Goal: Task Accomplishment & Management: Use online tool/utility

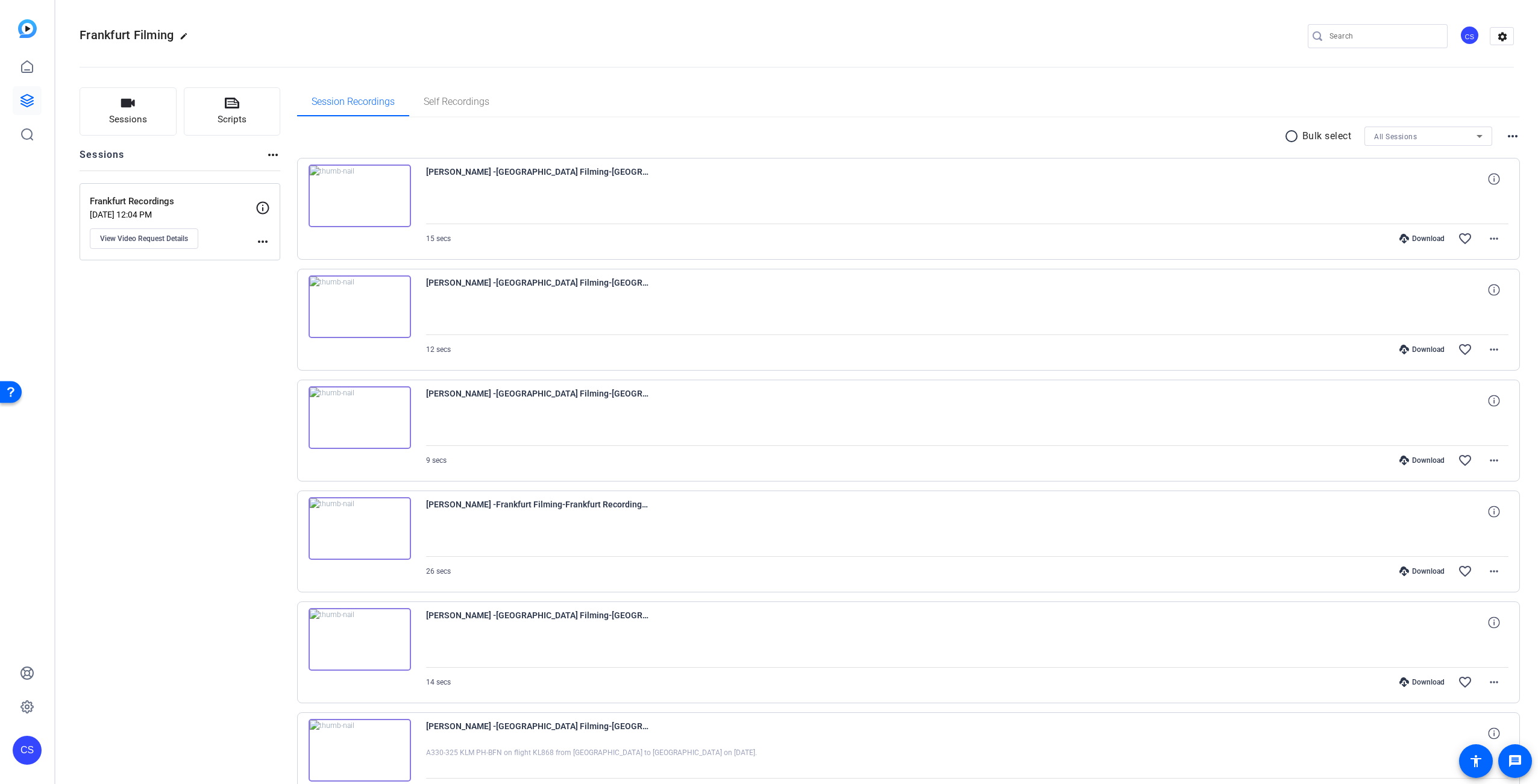
click at [356, 195] on img at bounding box center [359, 196] width 102 height 63
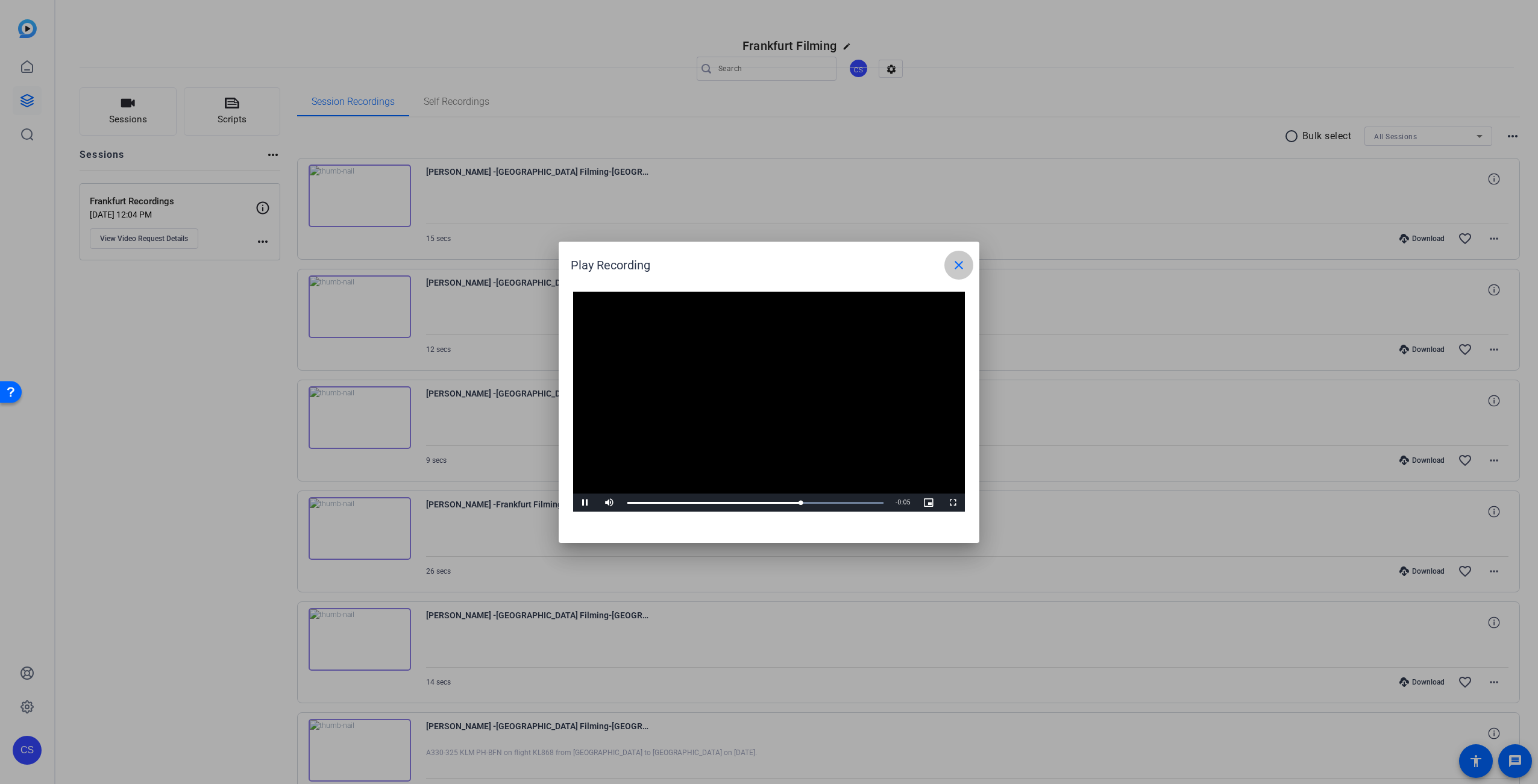
click at [959, 271] on mat-icon "close" at bounding box center [958, 265] width 15 height 15
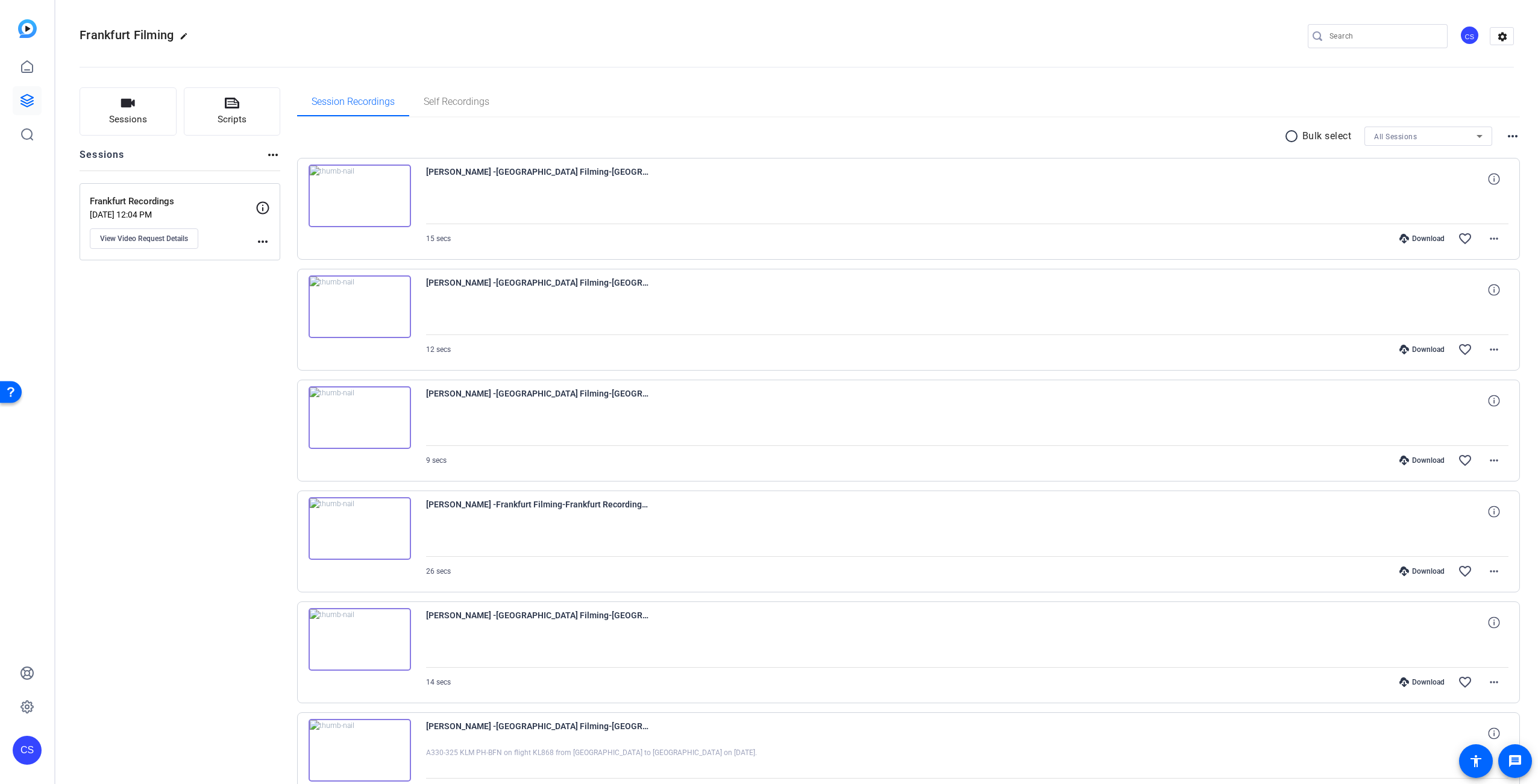
click at [1416, 239] on div "Download" at bounding box center [1421, 238] width 57 height 10
click at [358, 305] on img at bounding box center [359, 307] width 102 height 63
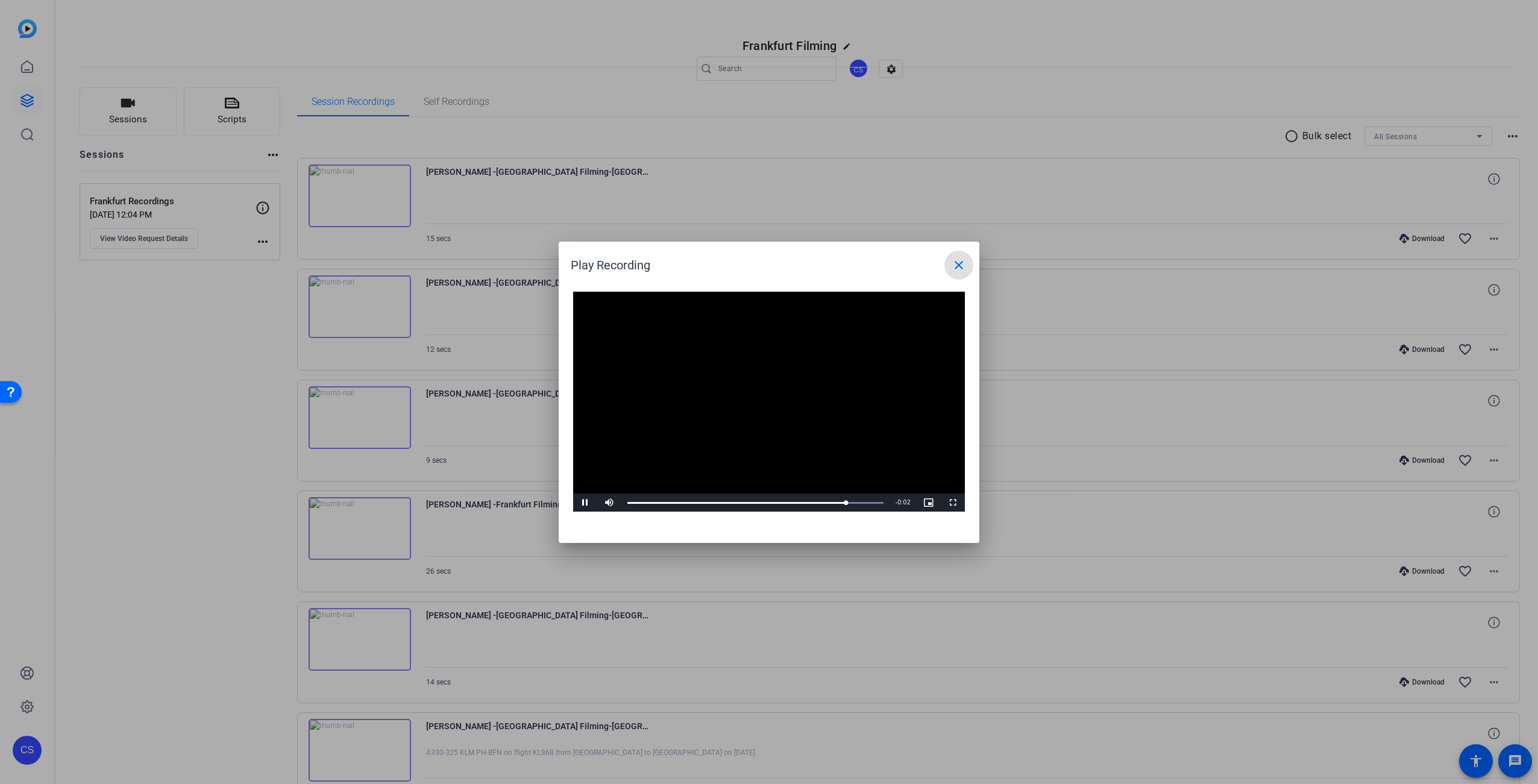
click at [960, 264] on mat-icon "close" at bounding box center [958, 265] width 15 height 15
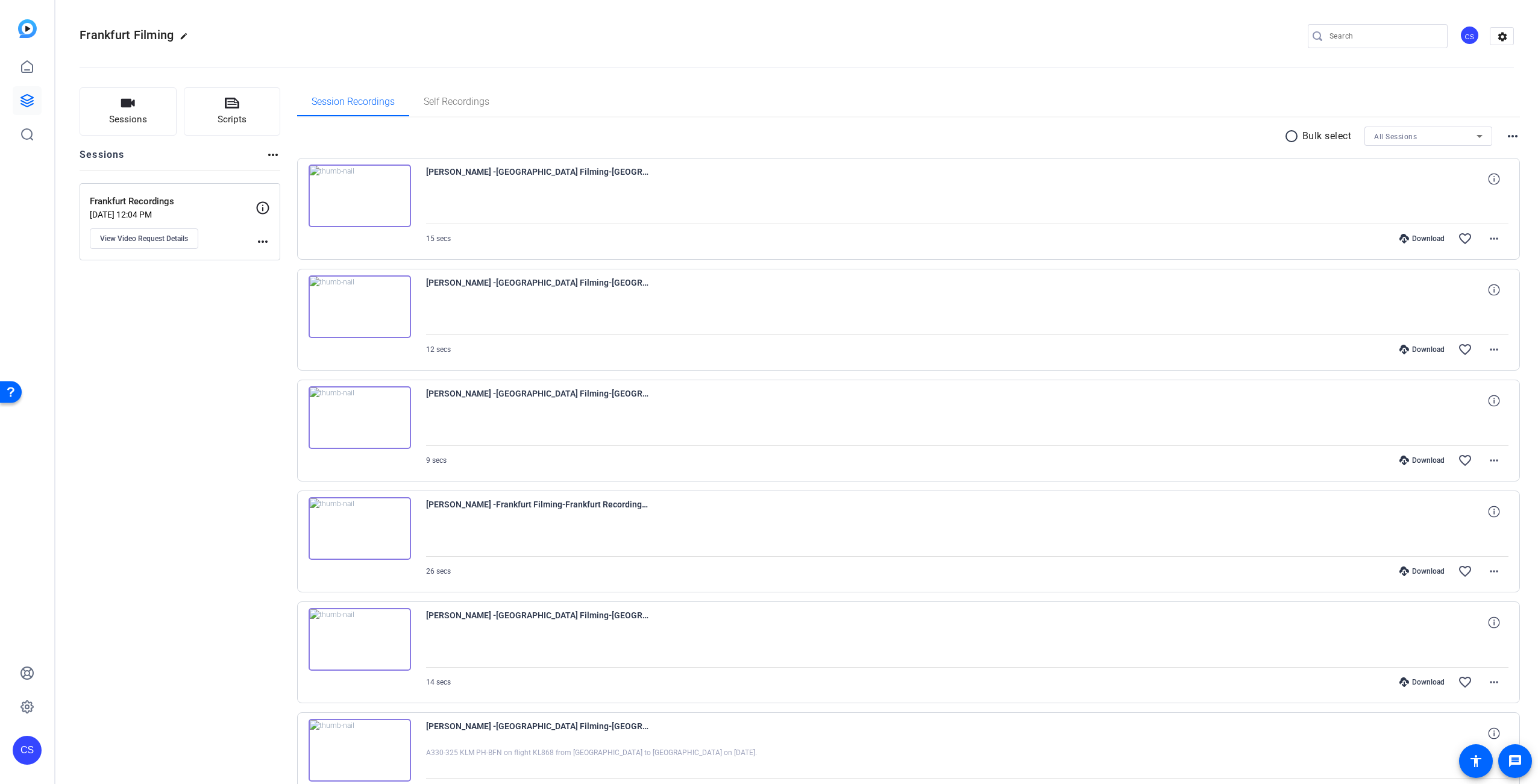
click at [358, 417] on img at bounding box center [359, 418] width 102 height 63
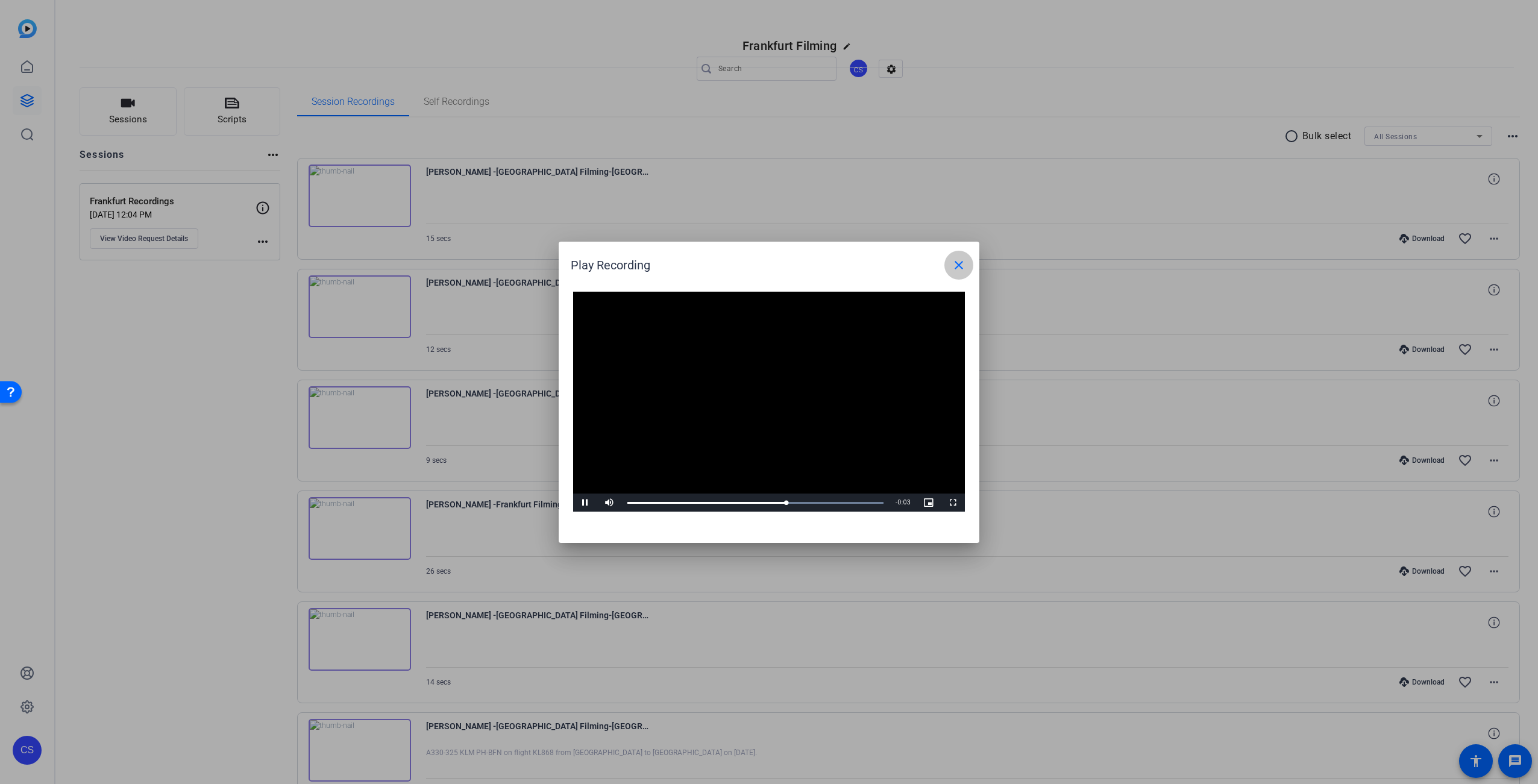
click at [958, 266] on mat-icon "close" at bounding box center [958, 265] width 15 height 15
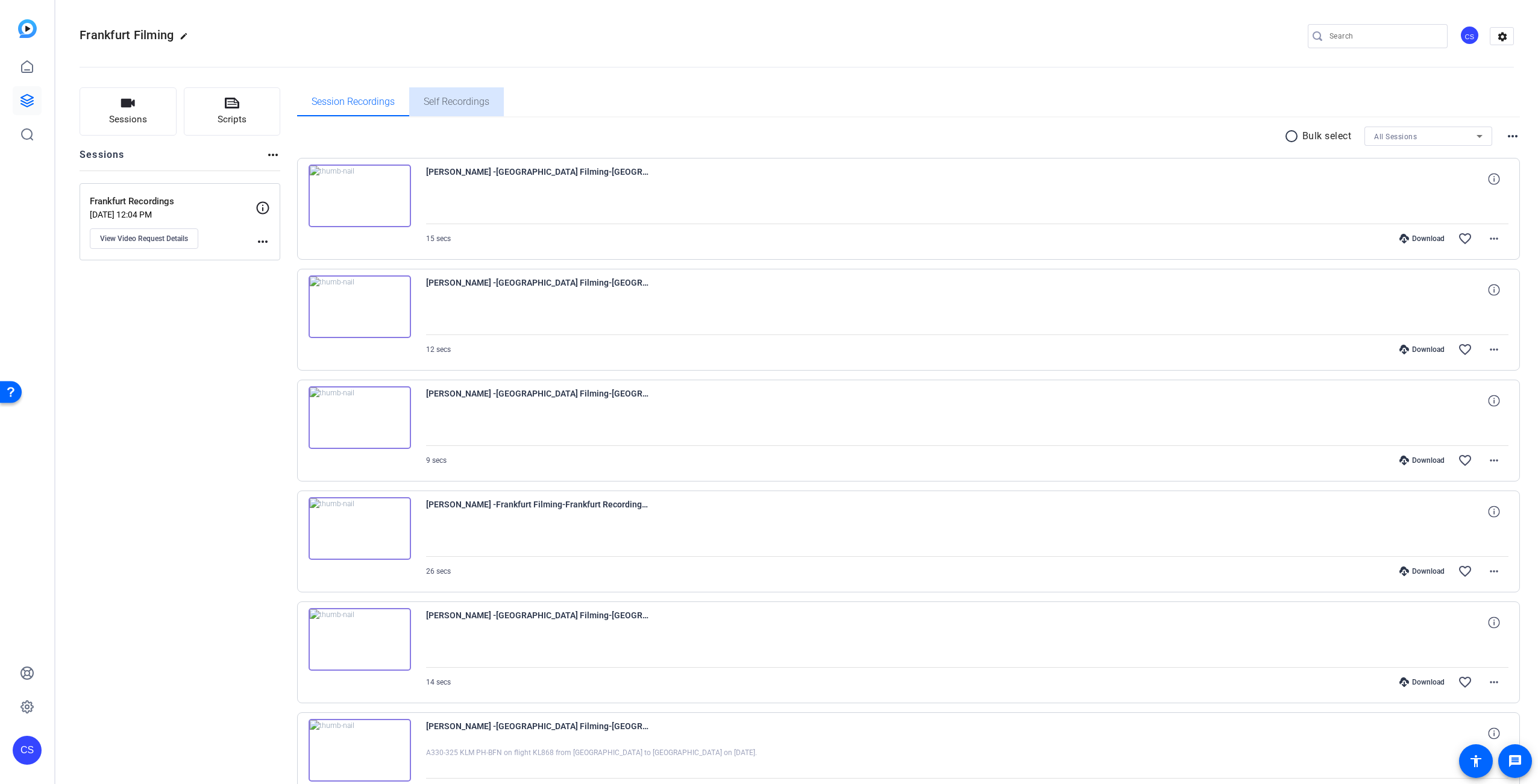
click at [465, 102] on span "Self Recordings" at bounding box center [456, 102] width 66 height 10
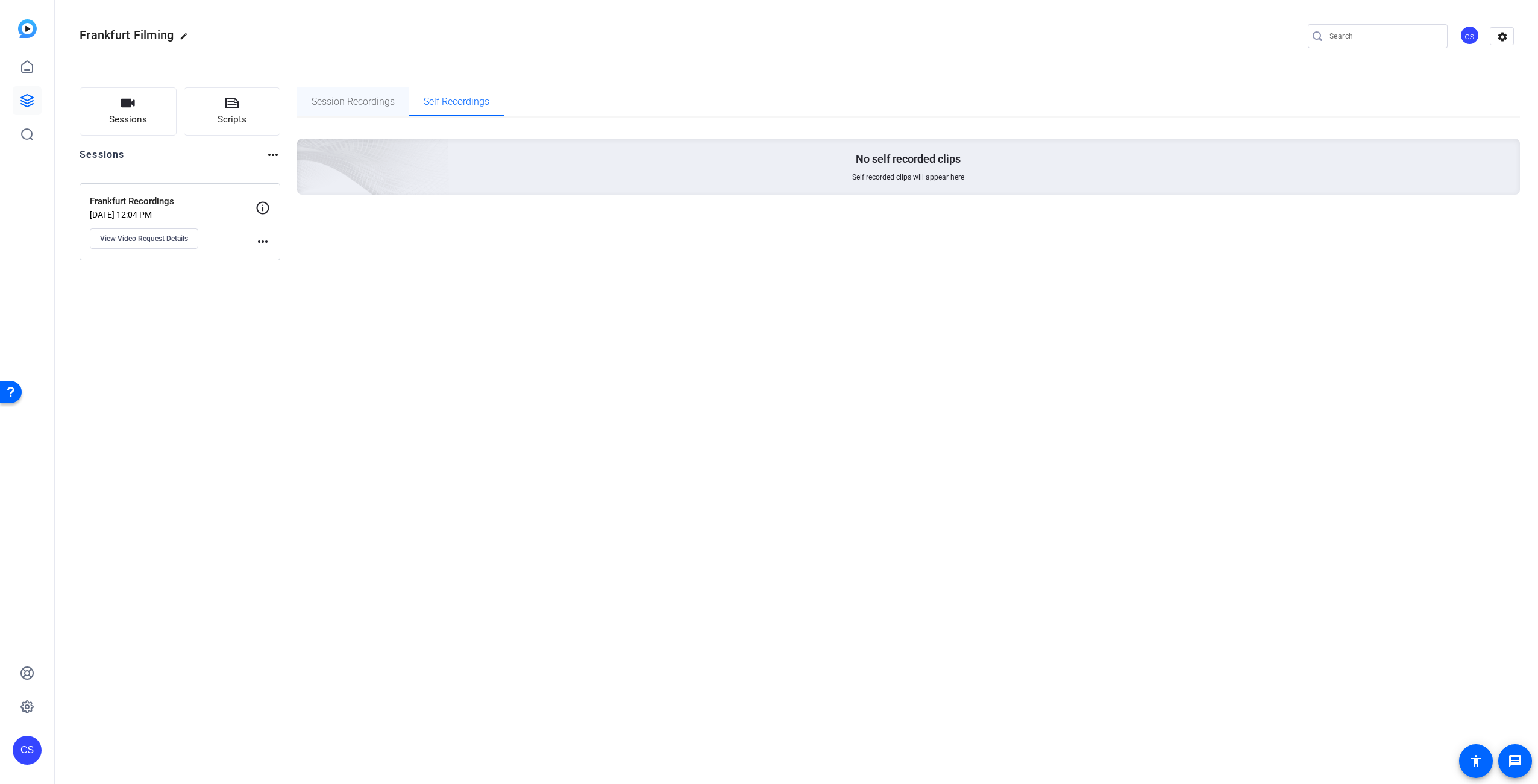
click at [359, 99] on span "Session Recordings" at bounding box center [352, 102] width 83 height 10
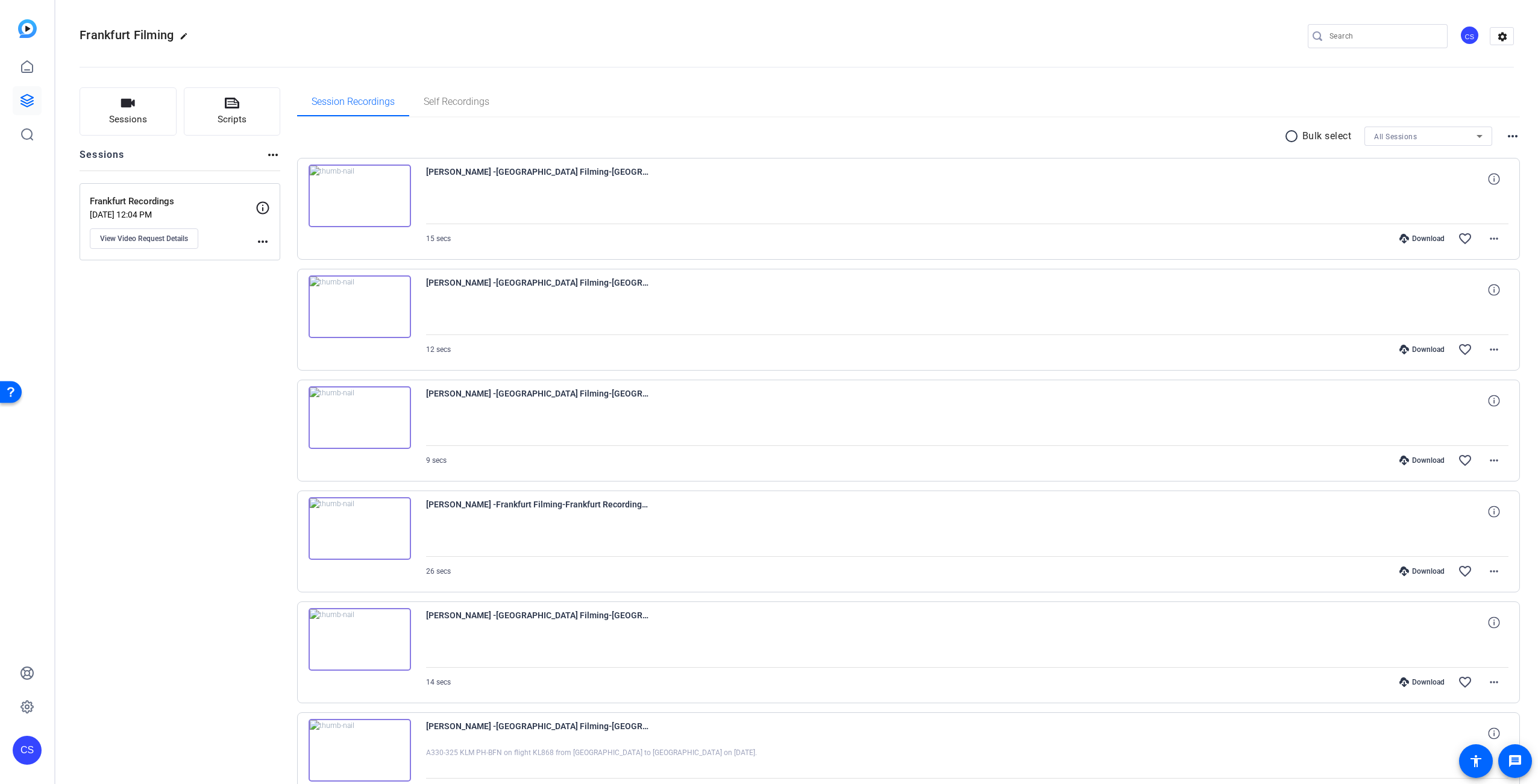
click at [358, 307] on img at bounding box center [359, 307] width 102 height 63
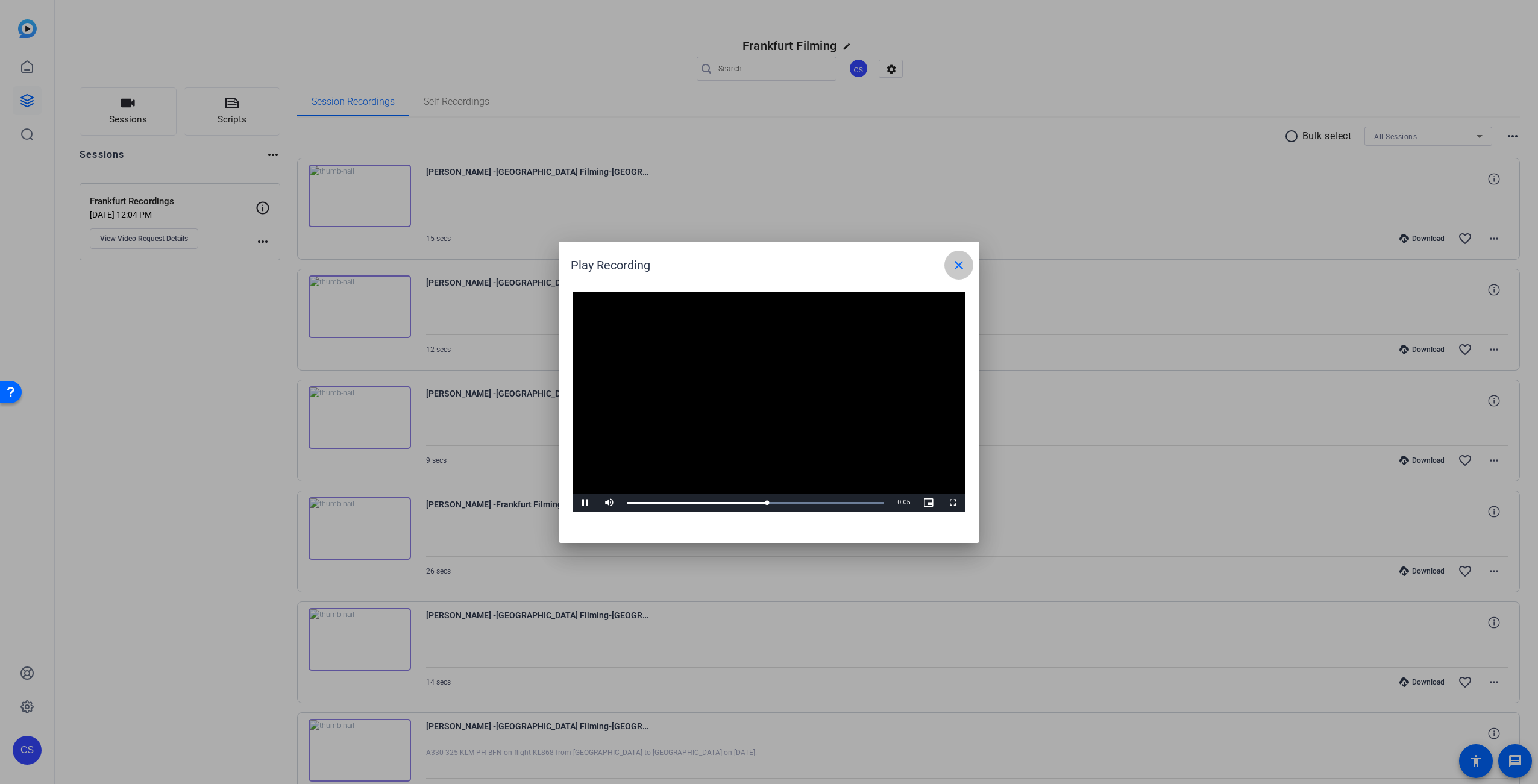
click at [961, 263] on mat-icon "close" at bounding box center [958, 265] width 15 height 15
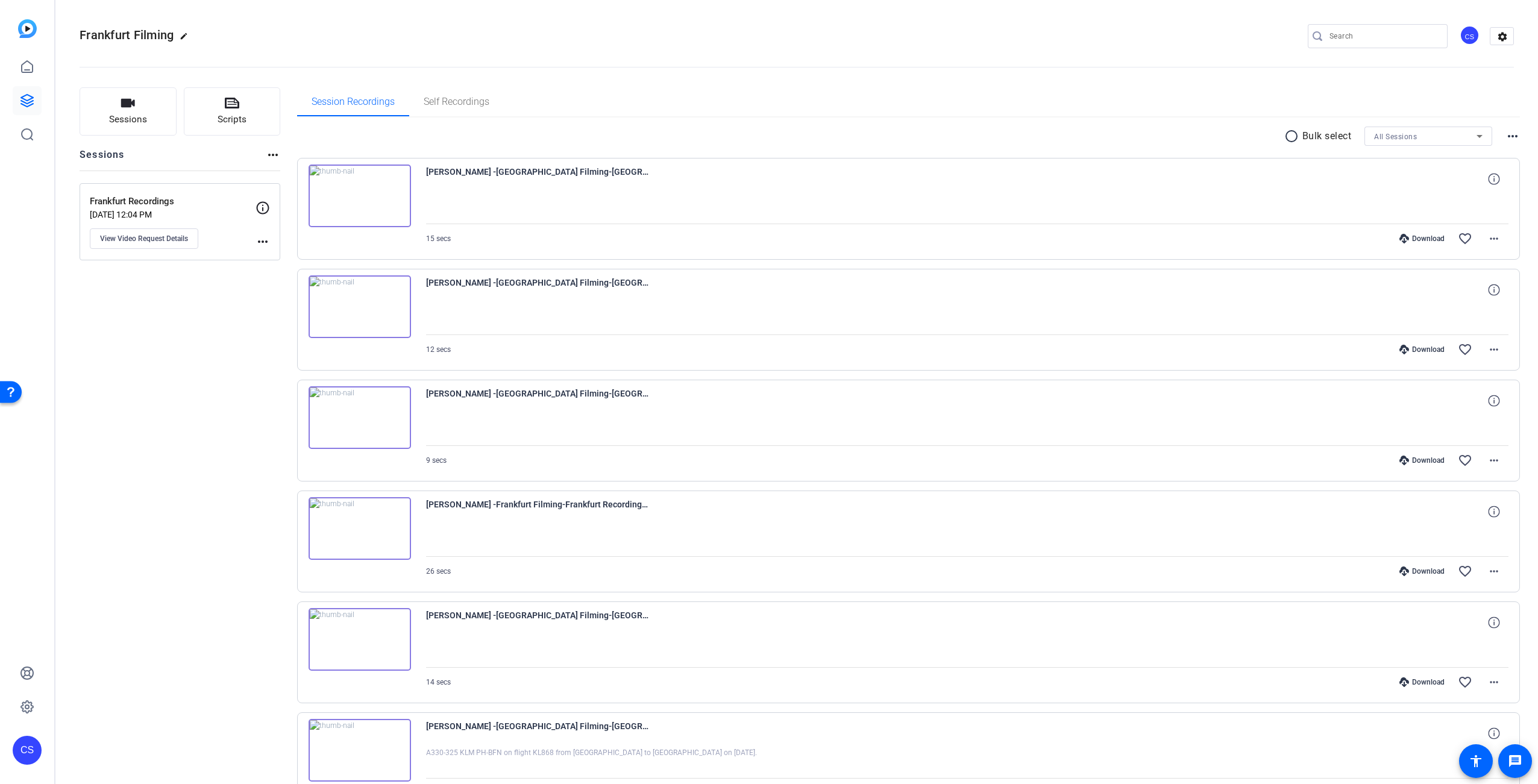
click at [358, 191] on img at bounding box center [359, 196] width 102 height 63
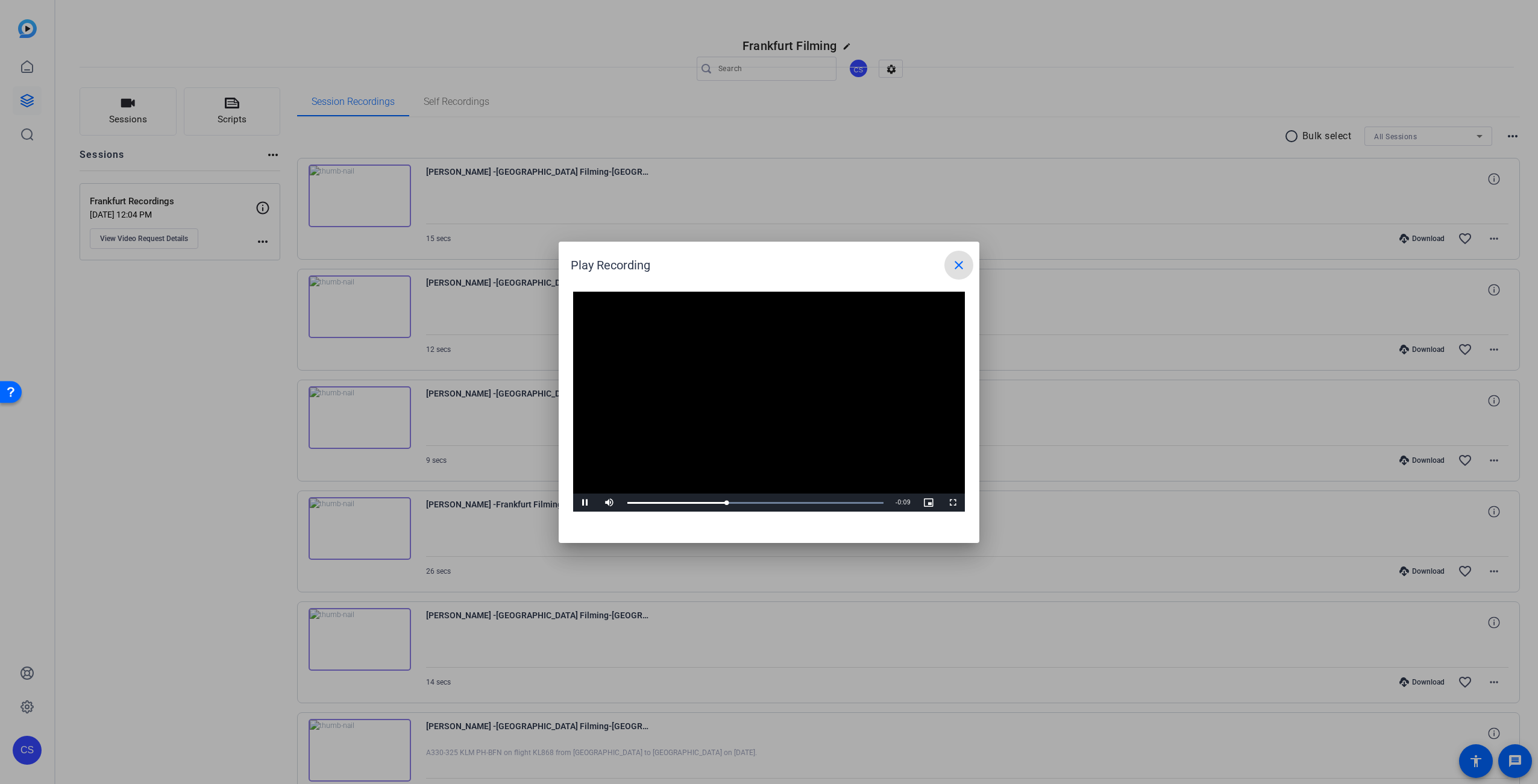
click at [961, 268] on mat-icon "close" at bounding box center [958, 265] width 15 height 15
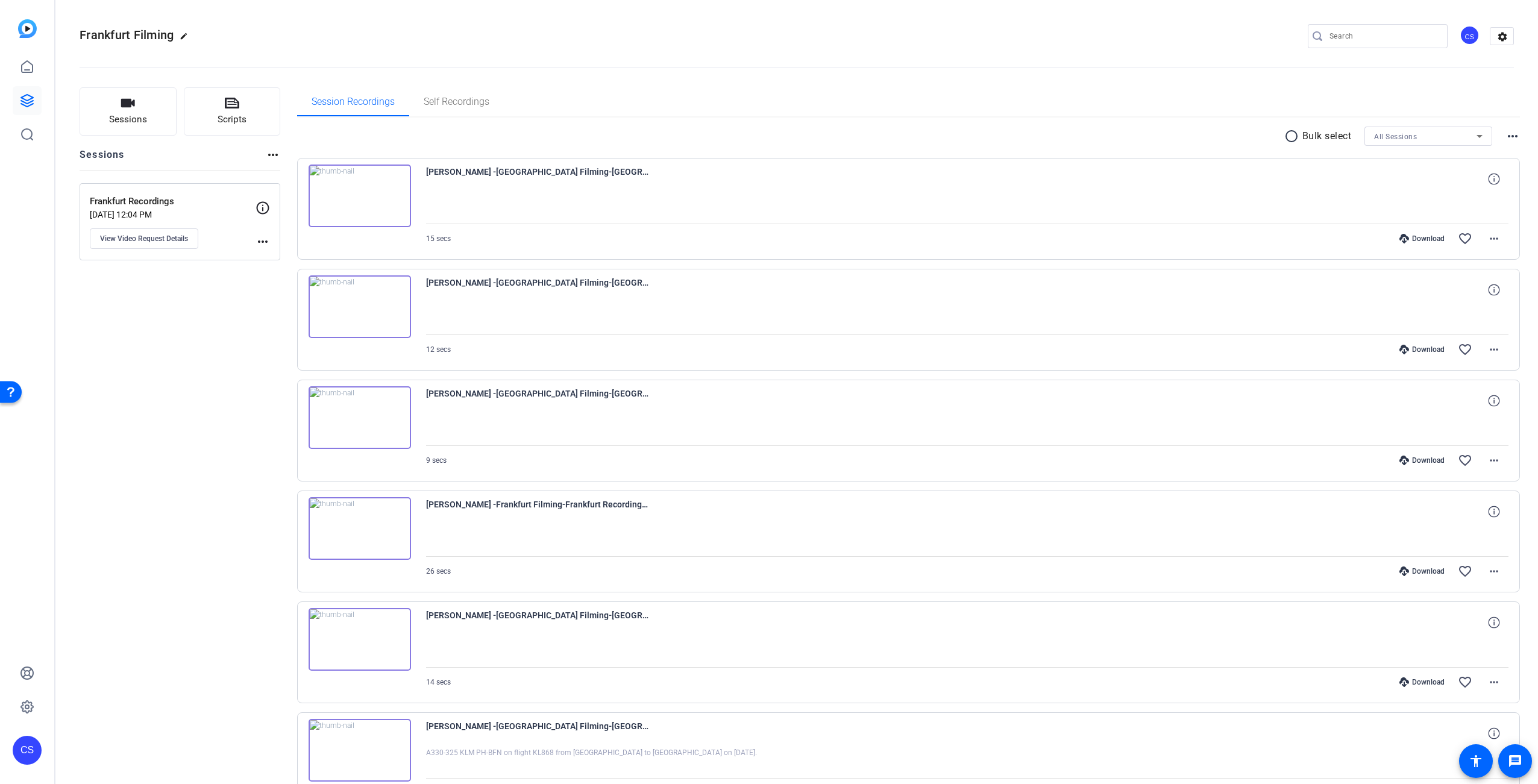
click at [203, 374] on div "Sessions Scripts Sessions more_horiz Frankfurt Recordings [DATE] 12:04 PM View …" at bounding box center [180, 703] width 200 height 1230
click at [9, 392] on div "Open Resource Center" at bounding box center [11, 392] width 10 height 10
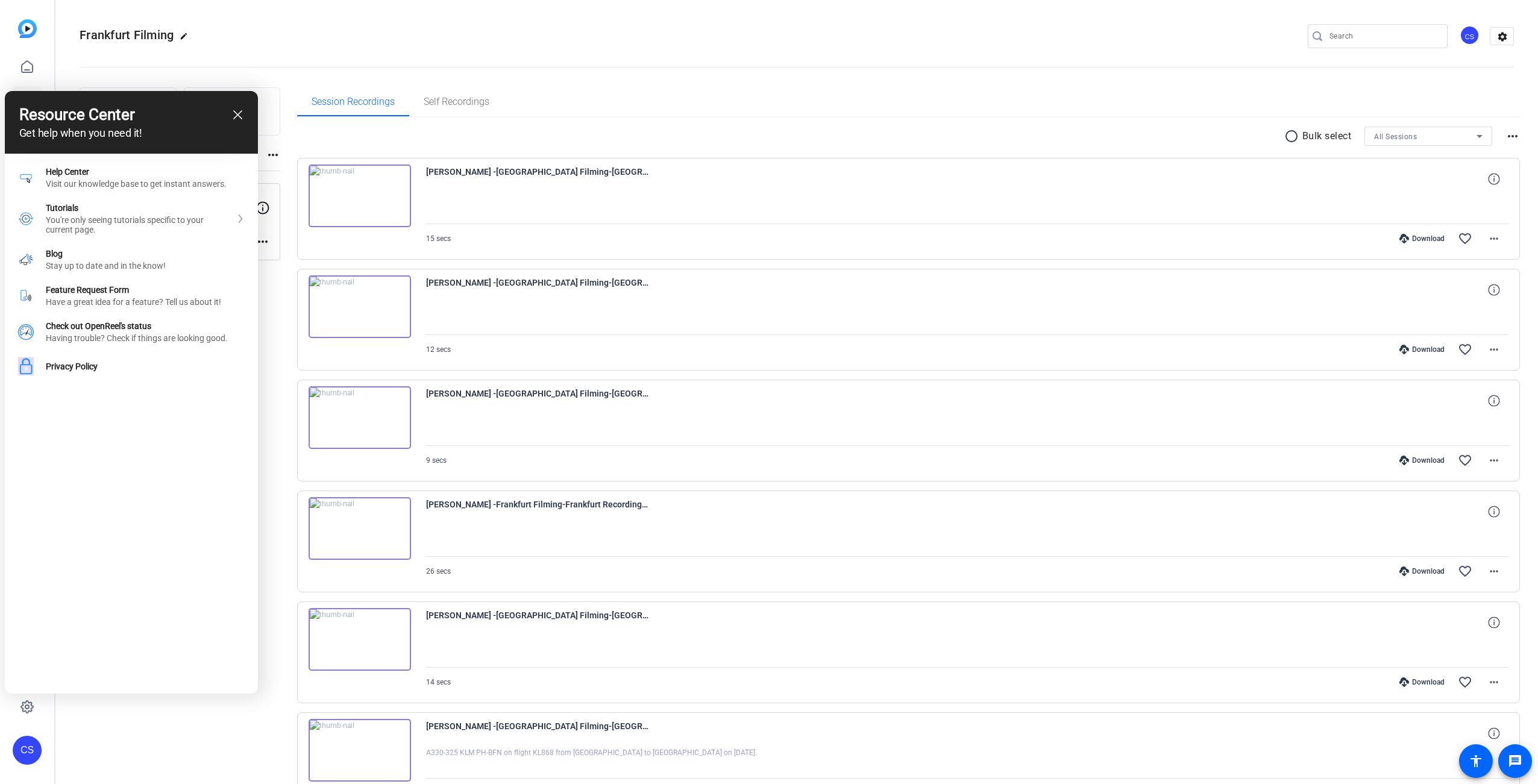
click at [105, 671] on div "Resource Center Get help when you need it! Help Get the help you need from our …" at bounding box center [132, 392] width 253 height 602
drag, startPoint x: 237, startPoint y: 114, endPoint x: 234, endPoint y: 160, distance: 46.1
click at [237, 114] on icon "close resource center" at bounding box center [238, 114] width 9 height 9
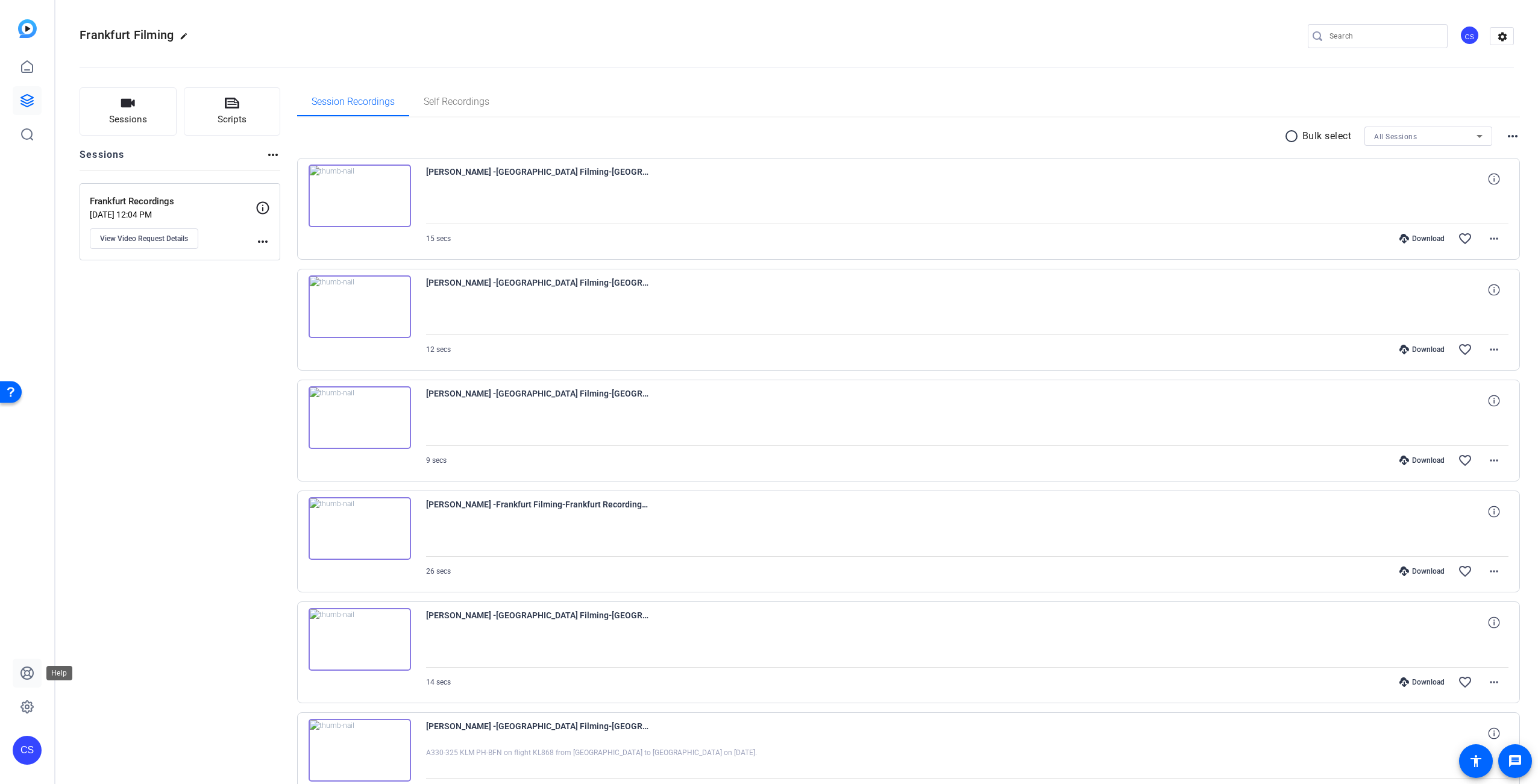
click at [29, 670] on icon at bounding box center [27, 673] width 12 height 12
click at [261, 239] on mat-icon "more_horiz" at bounding box center [262, 241] width 15 height 15
drag, startPoint x: 189, startPoint y: 334, endPoint x: 191, endPoint y: 306, distance: 28.1
click at [189, 332] on div at bounding box center [769, 392] width 1538 height 784
click at [139, 107] on button "Sessions" at bounding box center [128, 111] width 97 height 48
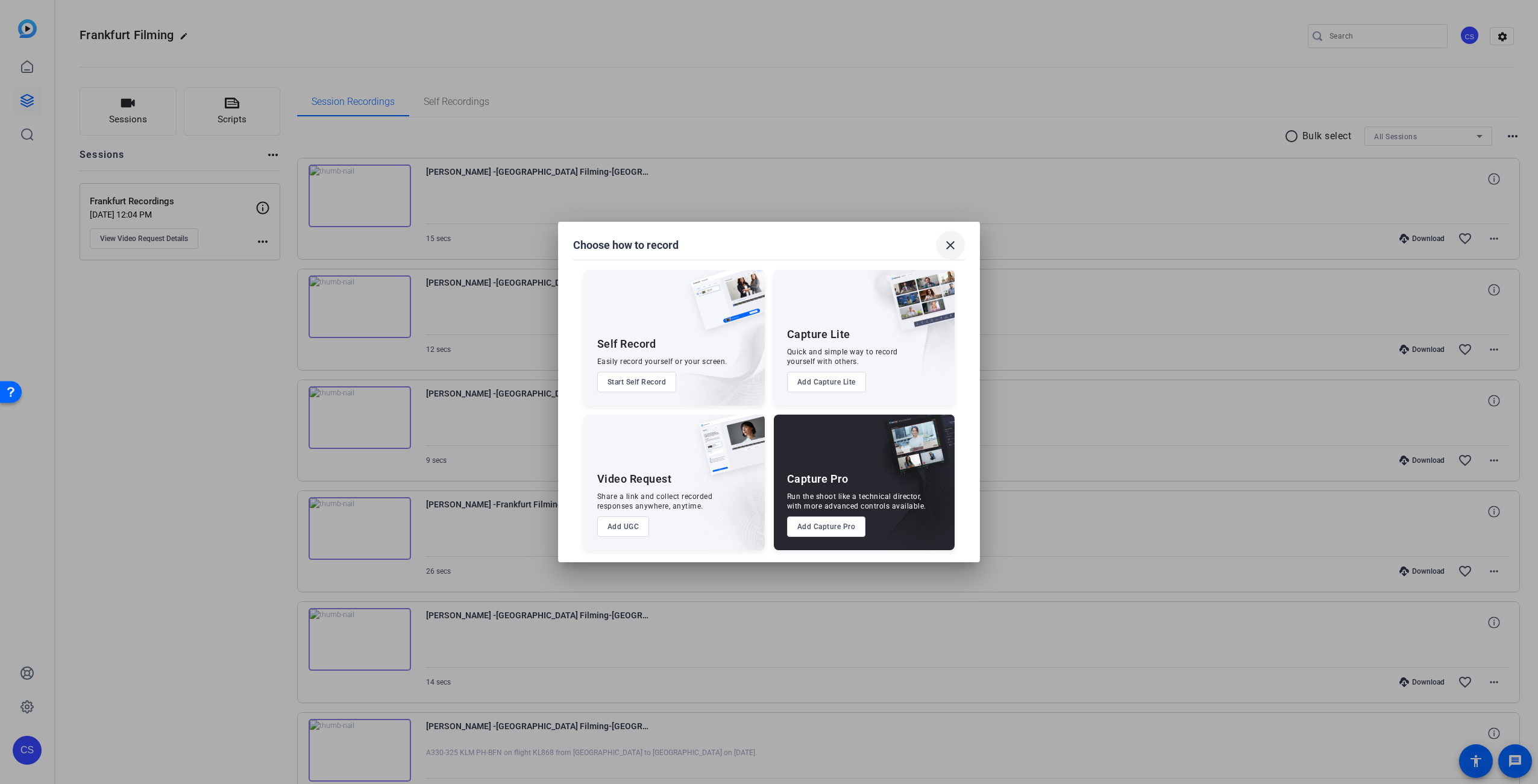
click at [954, 245] on mat-icon "close" at bounding box center [950, 244] width 15 height 15
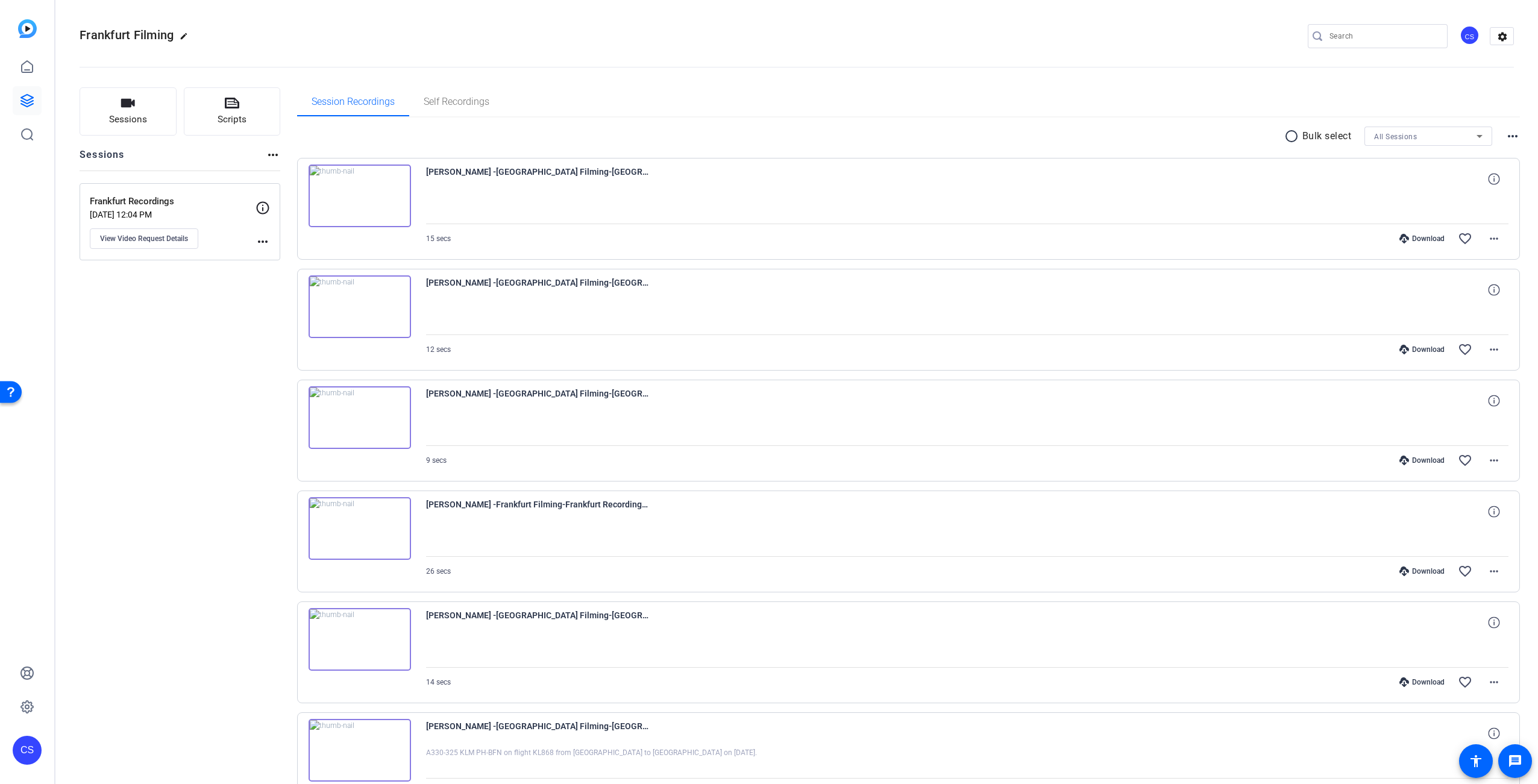
click at [357, 195] on img at bounding box center [359, 196] width 102 height 63
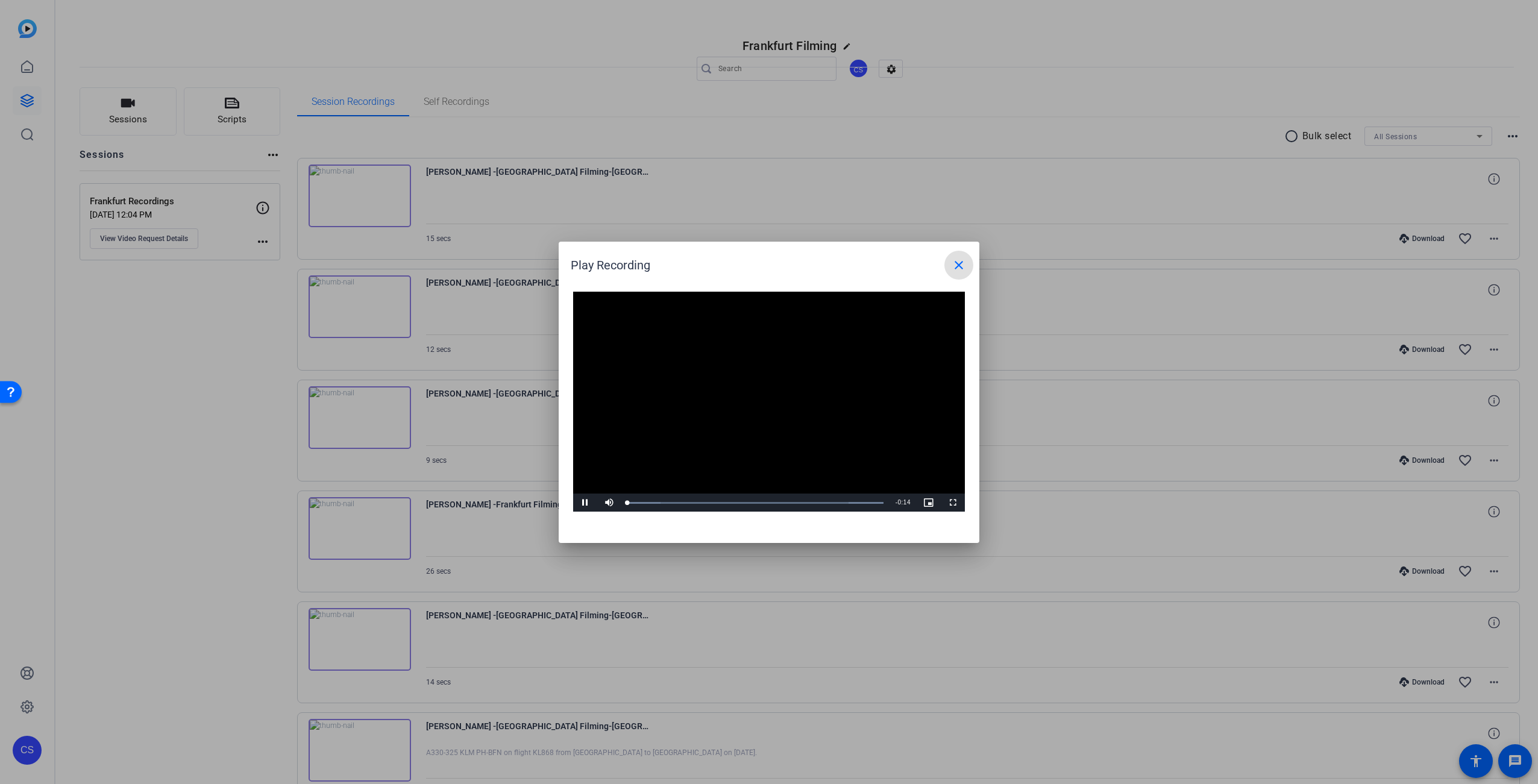
click at [764, 388] on video "Video Player" at bounding box center [769, 401] width 392 height 221
drag, startPoint x: 766, startPoint y: 392, endPoint x: 771, endPoint y: 397, distance: 7.1
click at [766, 392] on video "Video Player" at bounding box center [769, 401] width 392 height 221
click at [789, 424] on video "Video Player" at bounding box center [769, 401] width 392 height 221
click at [366, 315] on div at bounding box center [769, 392] width 1538 height 784
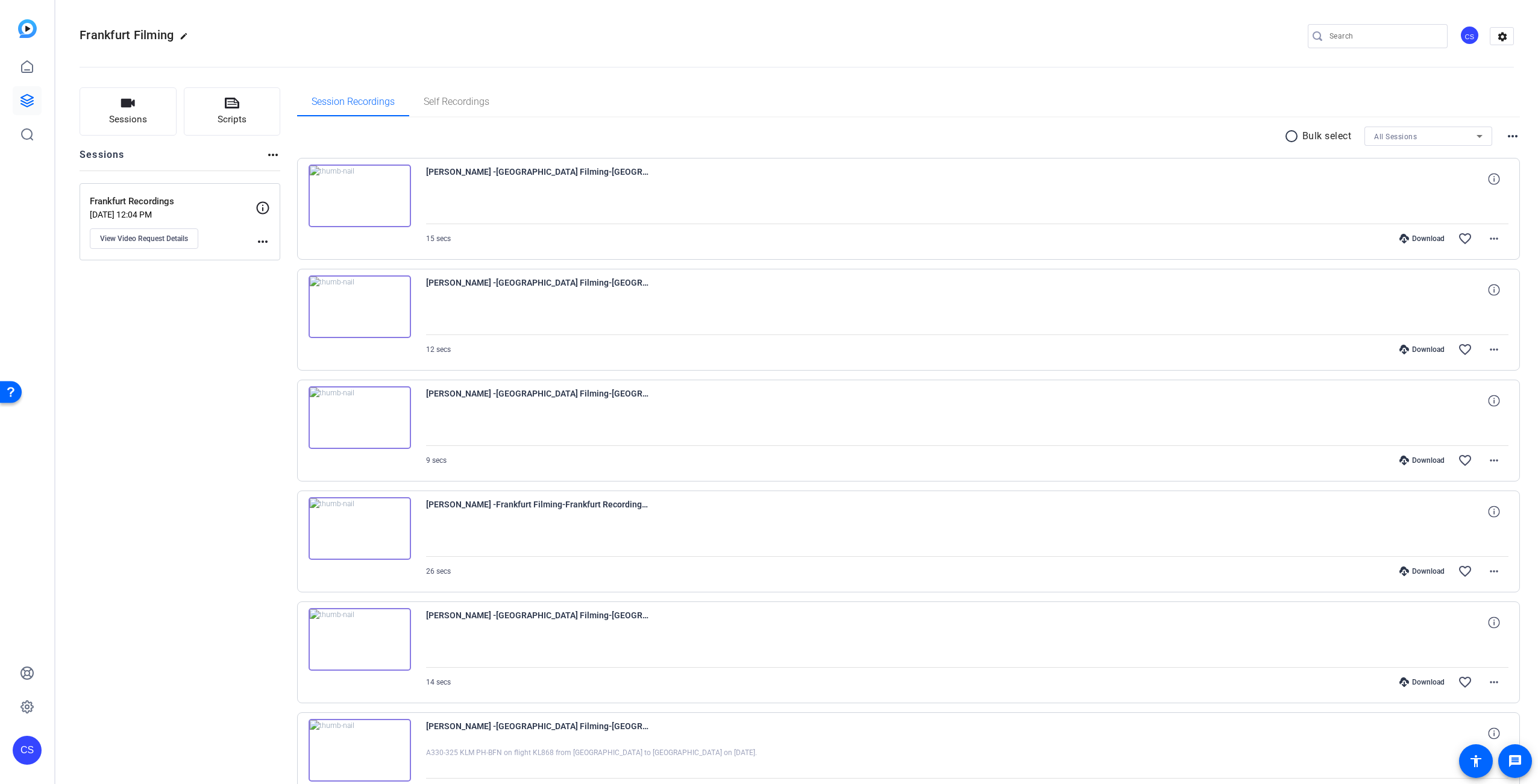
click at [357, 308] on img at bounding box center [359, 307] width 102 height 63
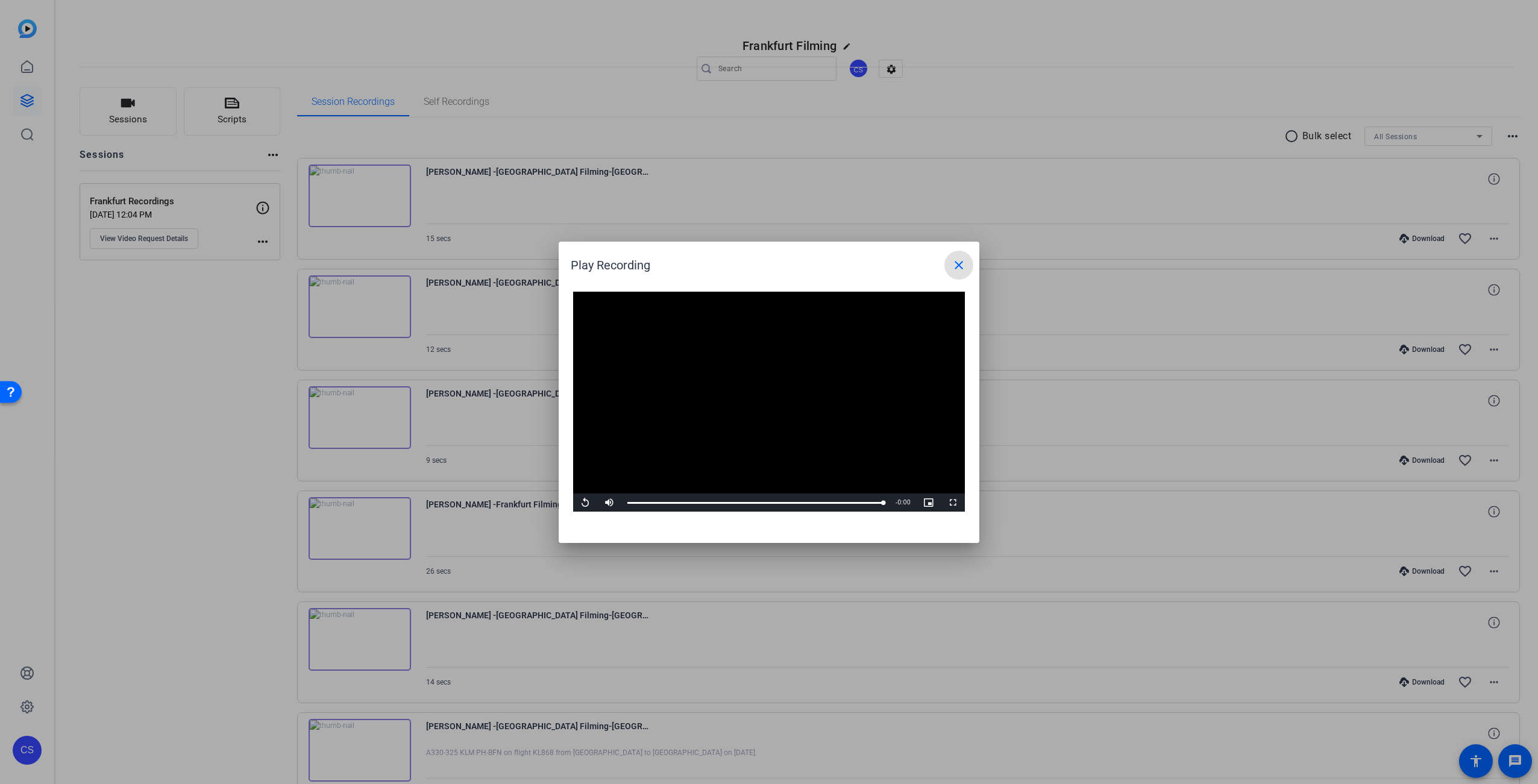
click at [961, 271] on mat-icon "close" at bounding box center [958, 265] width 15 height 15
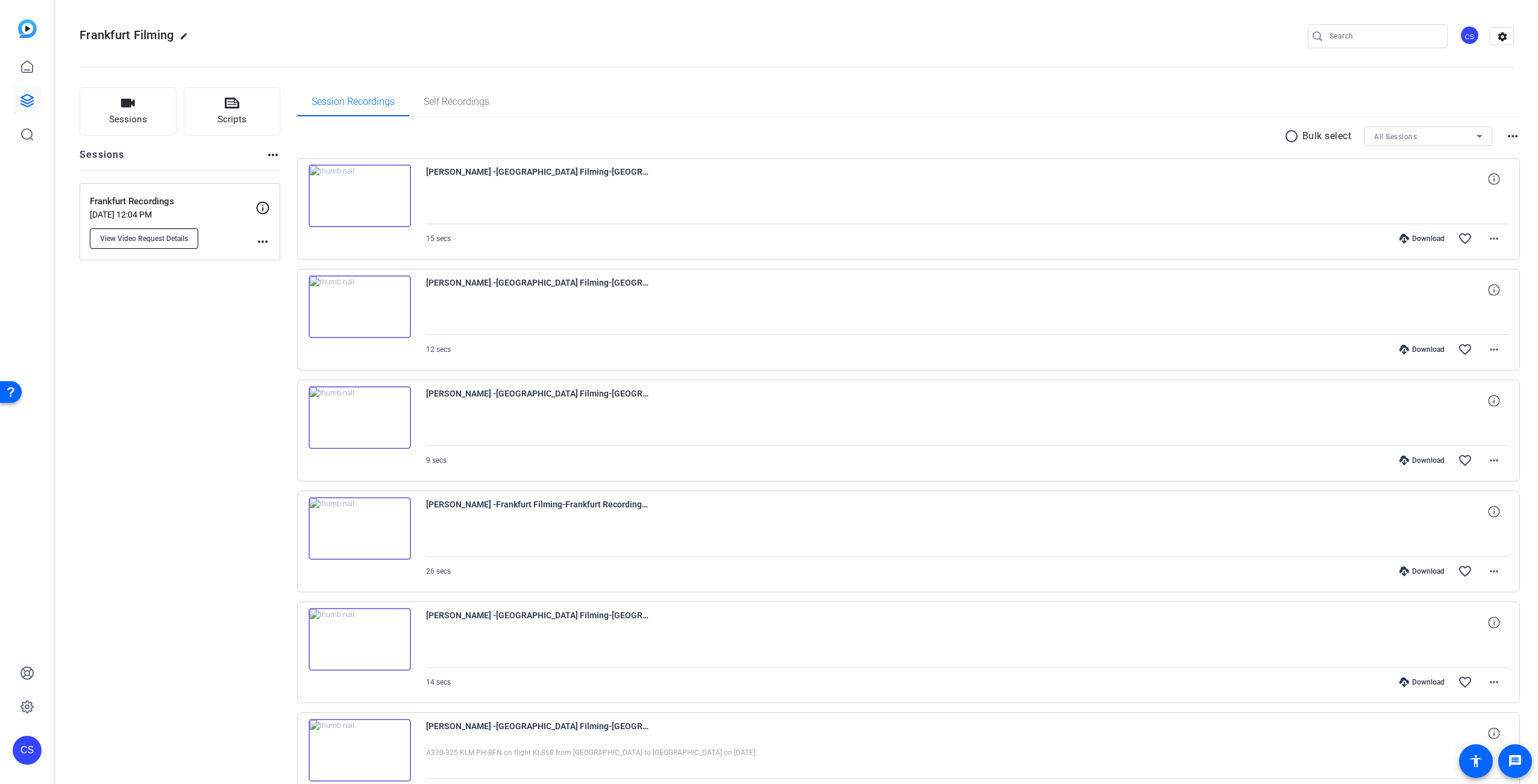
click at [147, 239] on span "View Video Request Details" at bounding box center [144, 238] width 88 height 10
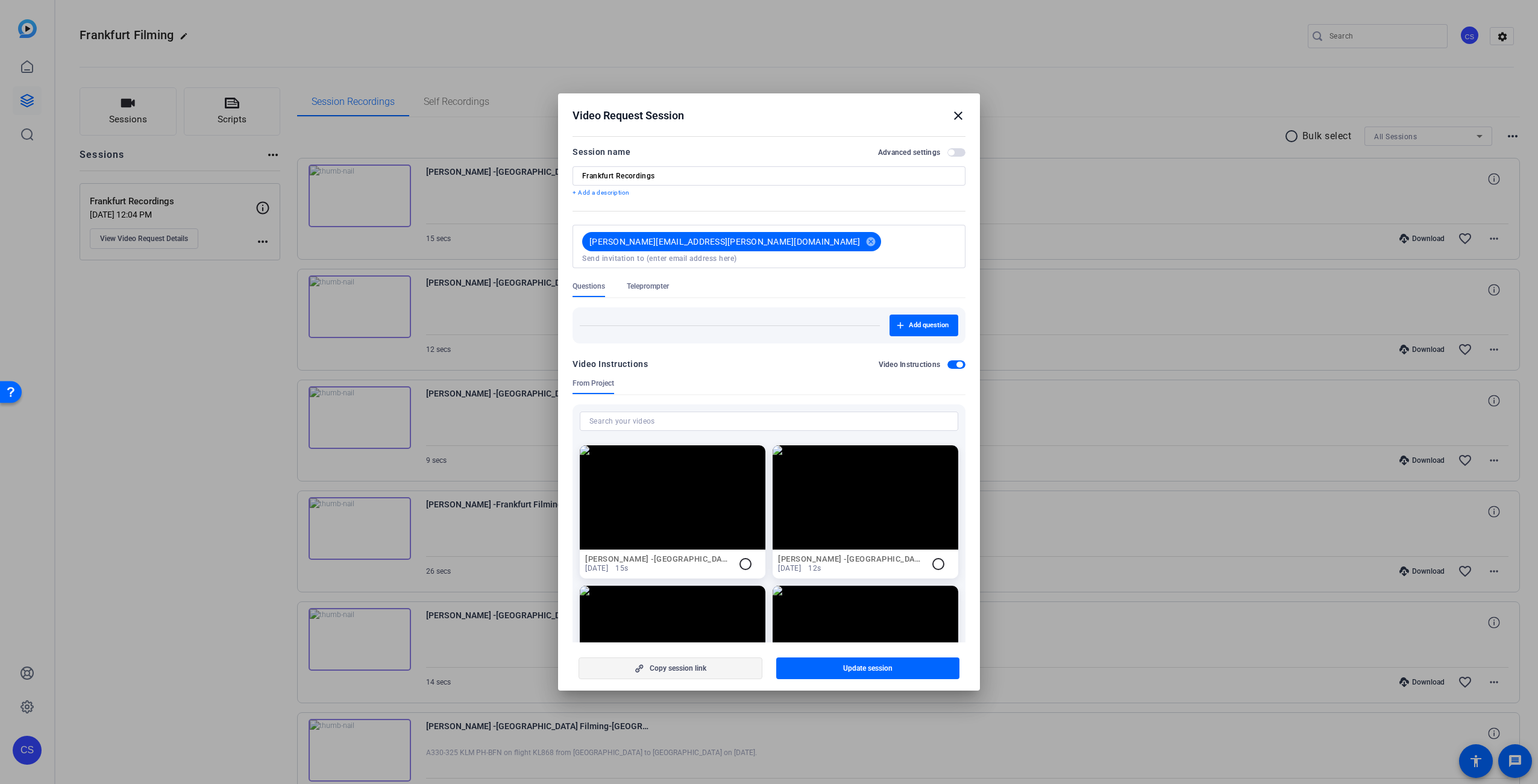
click at [702, 667] on span "Copy session link" at bounding box center [678, 668] width 57 height 10
click at [744, 361] on div "Video Instructions Video Instructions" at bounding box center [769, 367] width 393 height 22
click at [767, 379] on div "From Project" at bounding box center [769, 387] width 393 height 16
click at [948, 152] on span "button" at bounding box center [951, 152] width 6 height 6
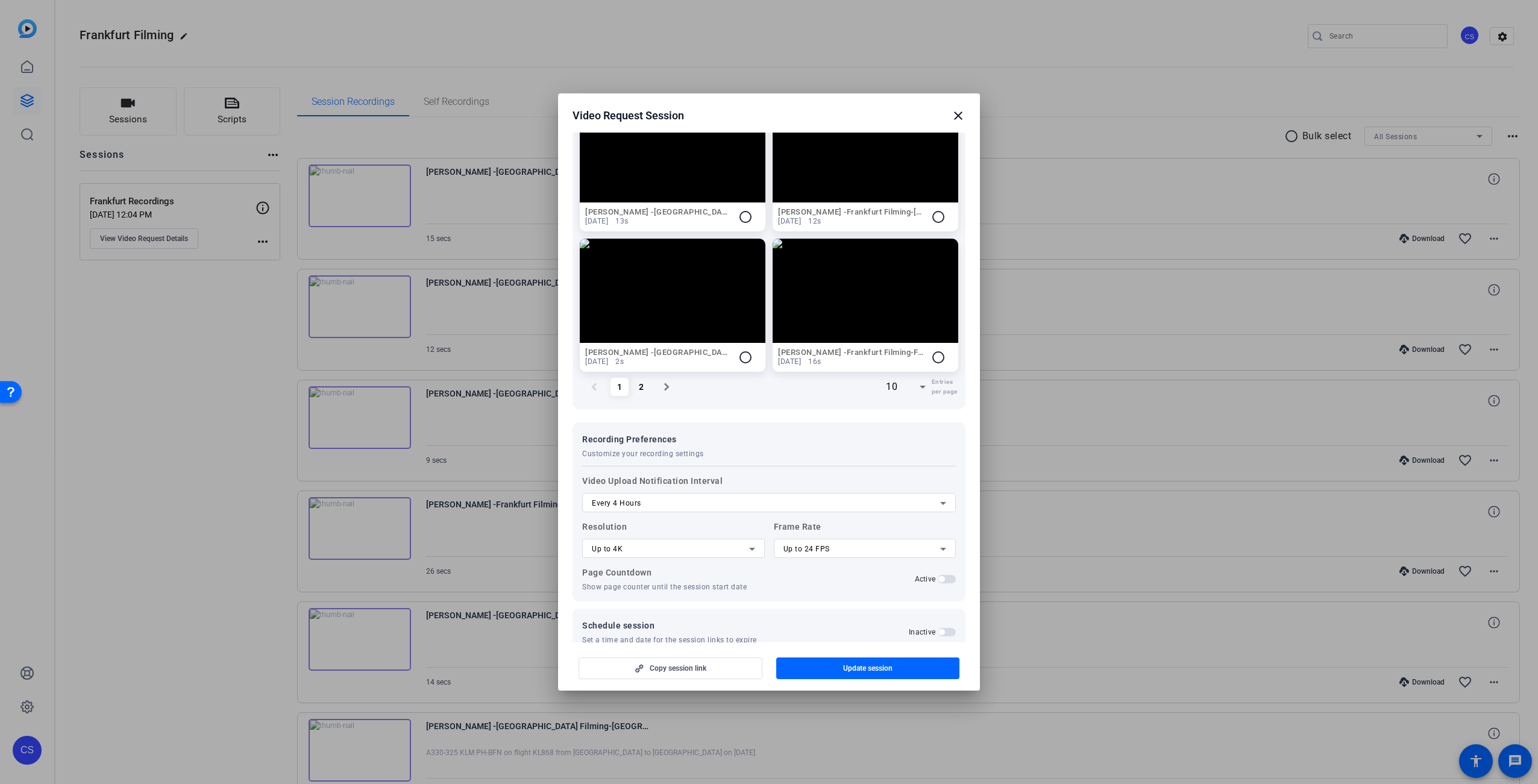
scroll to position [776, 0]
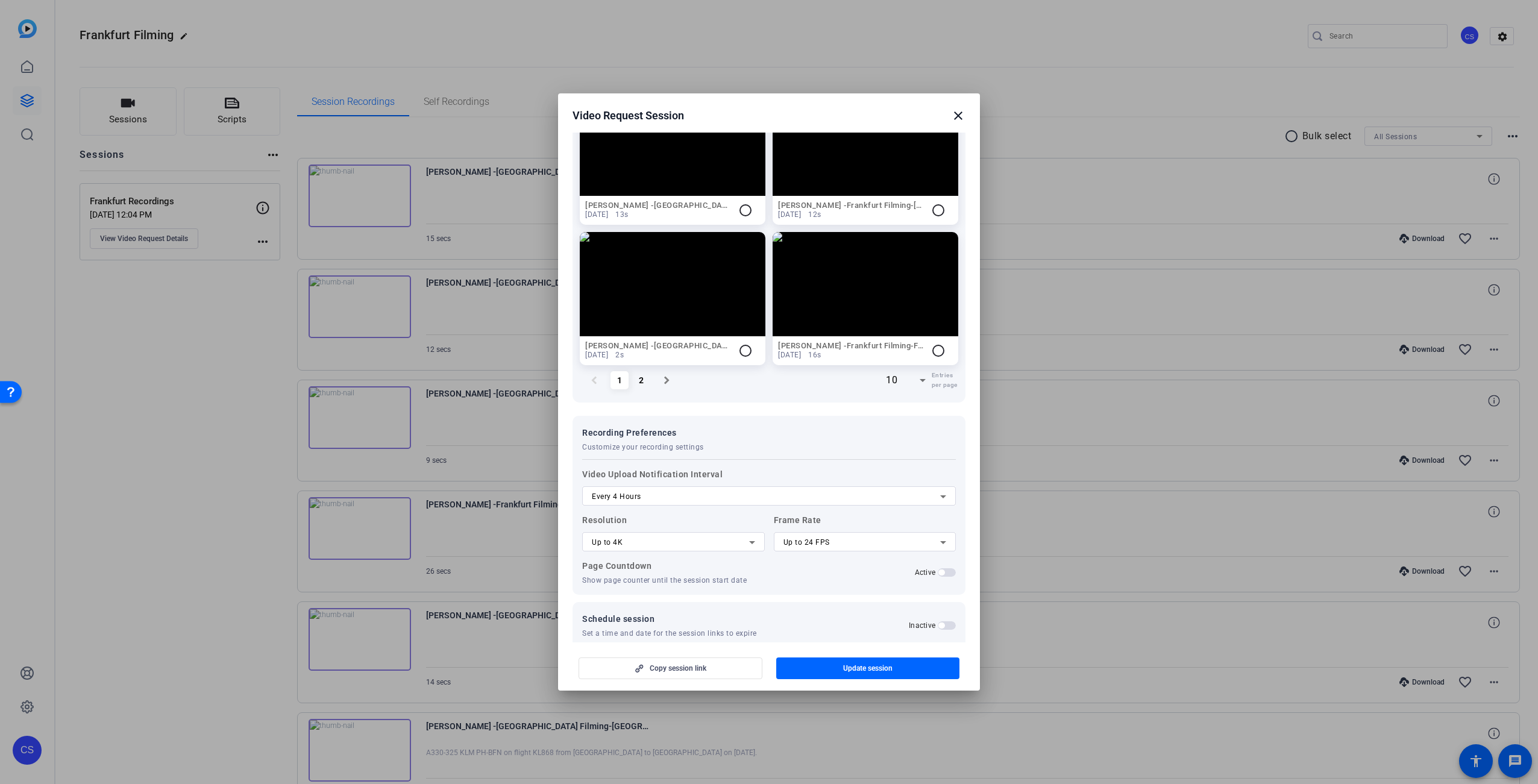
click at [959, 115] on mat-icon "close" at bounding box center [958, 115] width 15 height 15
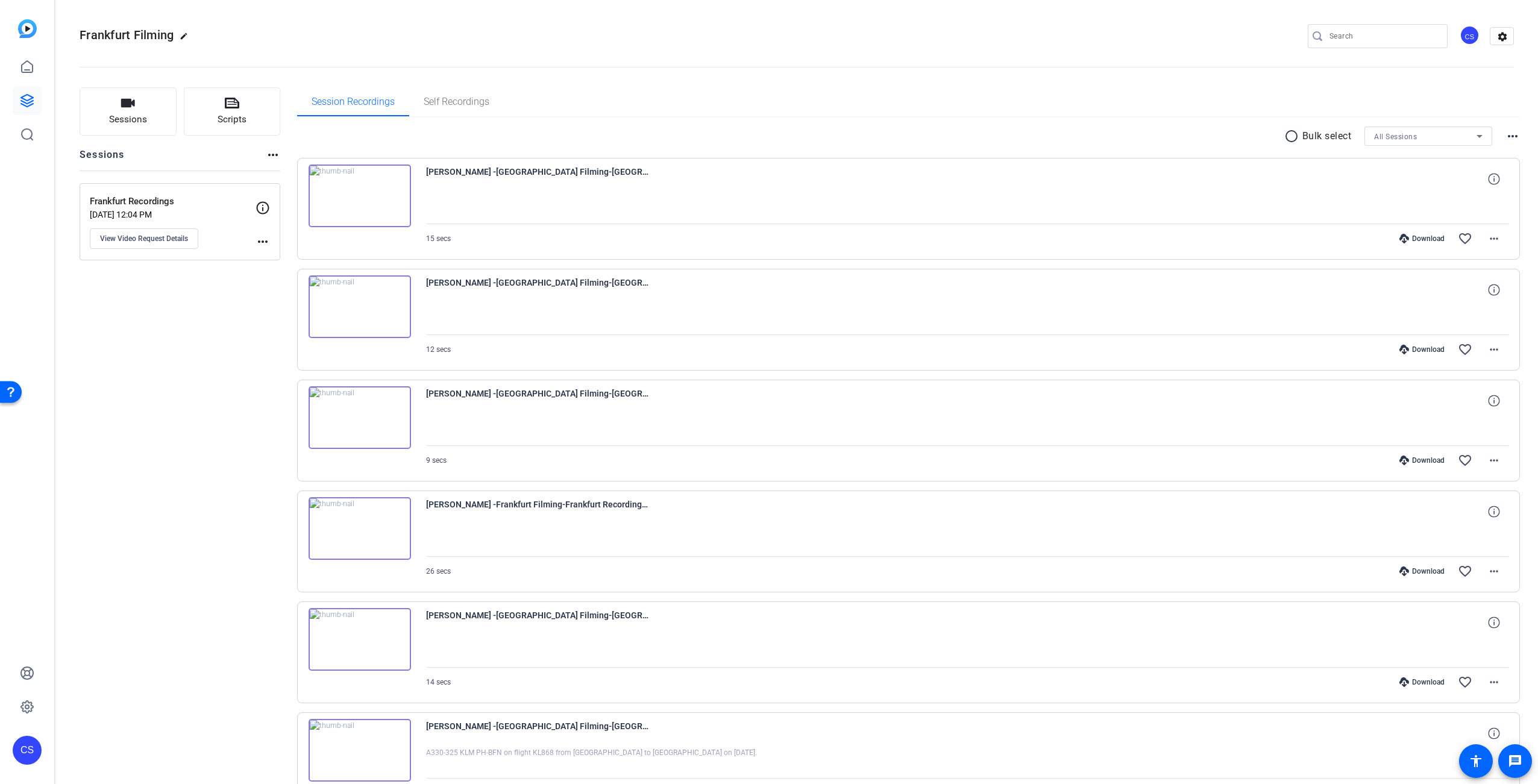
click at [959, 115] on div "Session Recordings Self Recordings" at bounding box center [909, 101] width 1223 height 28
click at [956, 99] on div "Session Recordings Self Recordings" at bounding box center [909, 101] width 1223 height 28
click at [1497, 35] on mat-icon "settings" at bounding box center [1502, 36] width 25 height 18
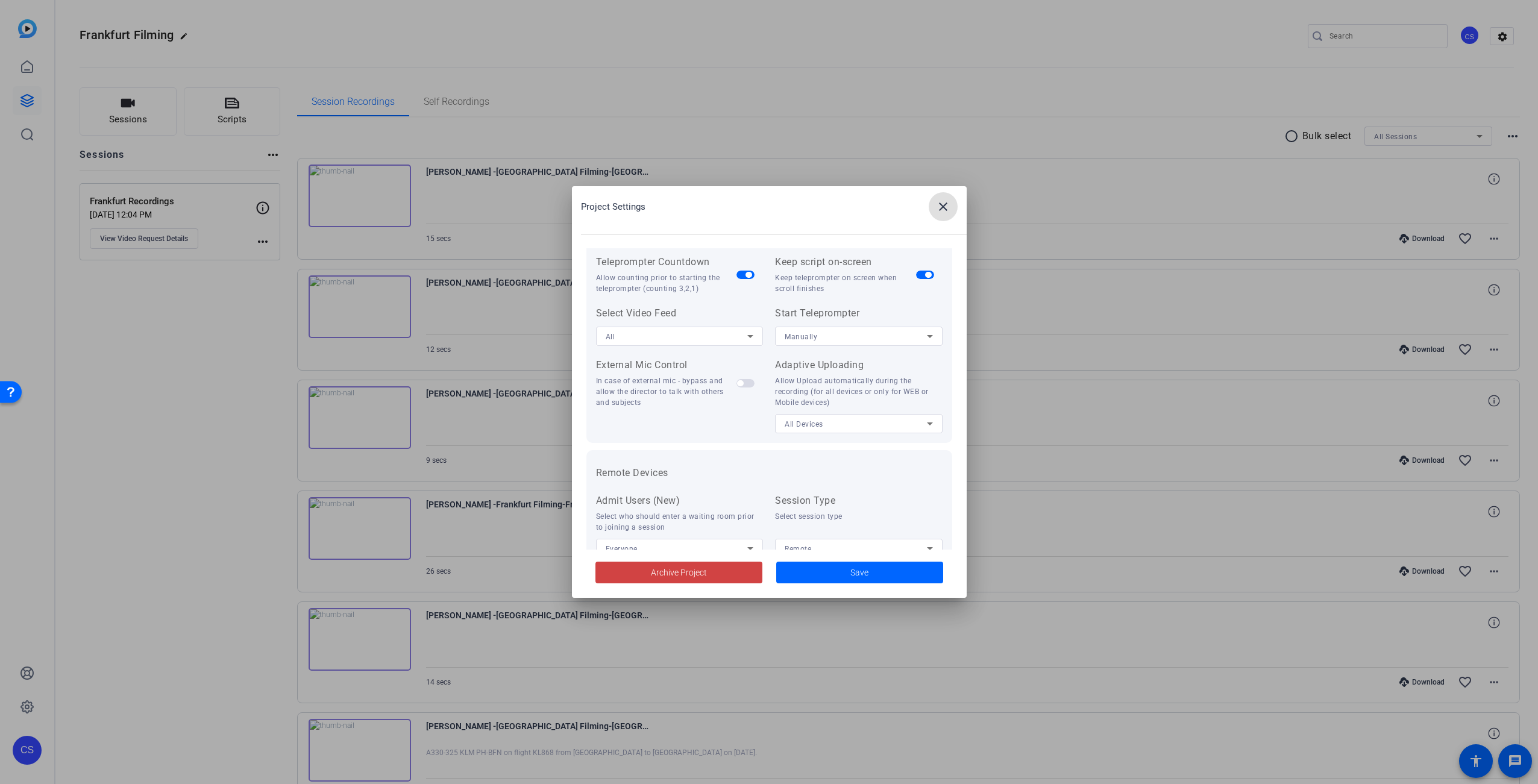
scroll to position [0, 0]
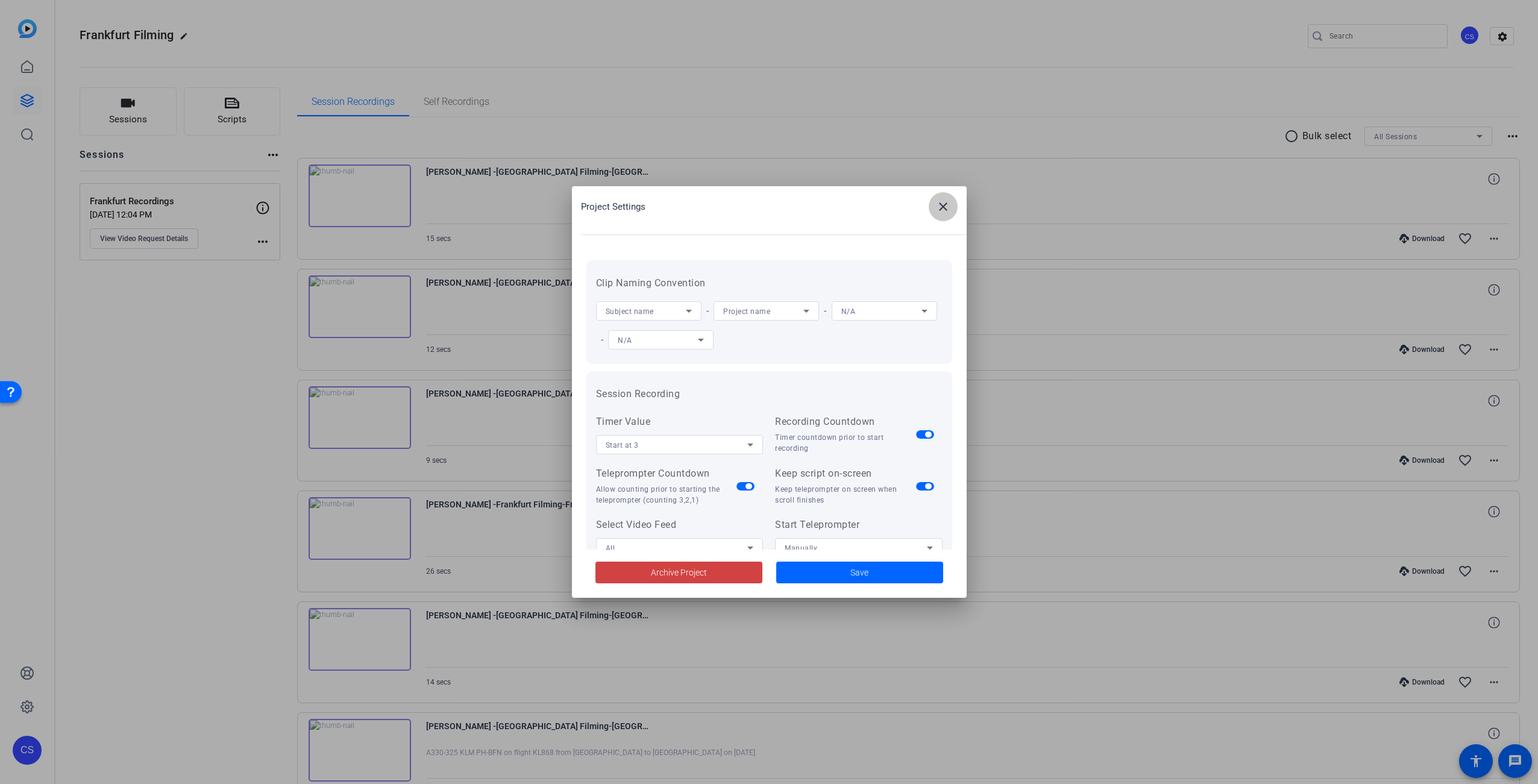
click at [945, 214] on span at bounding box center [942, 206] width 28 height 28
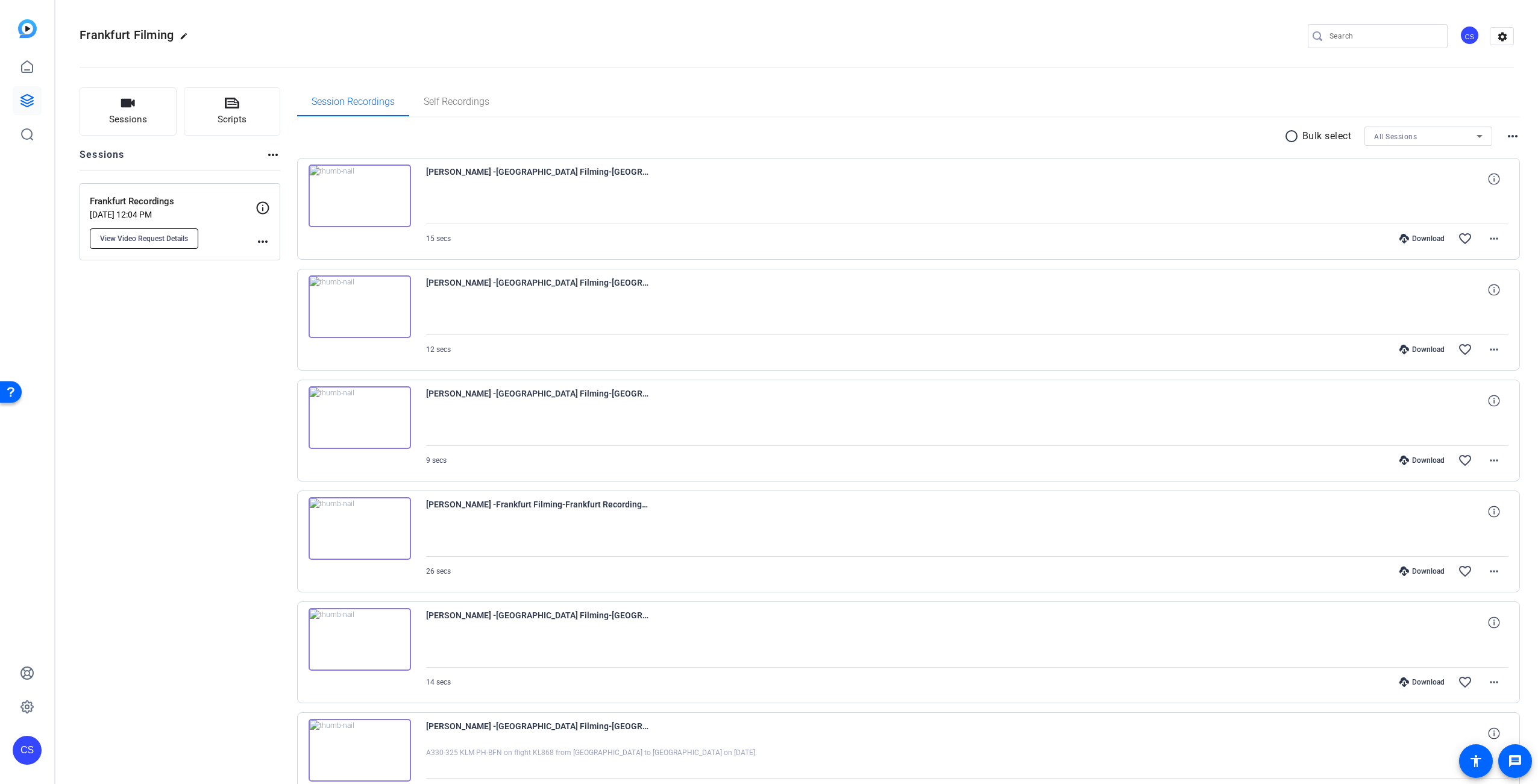
click at [176, 241] on span "View Video Request Details" at bounding box center [144, 238] width 88 height 10
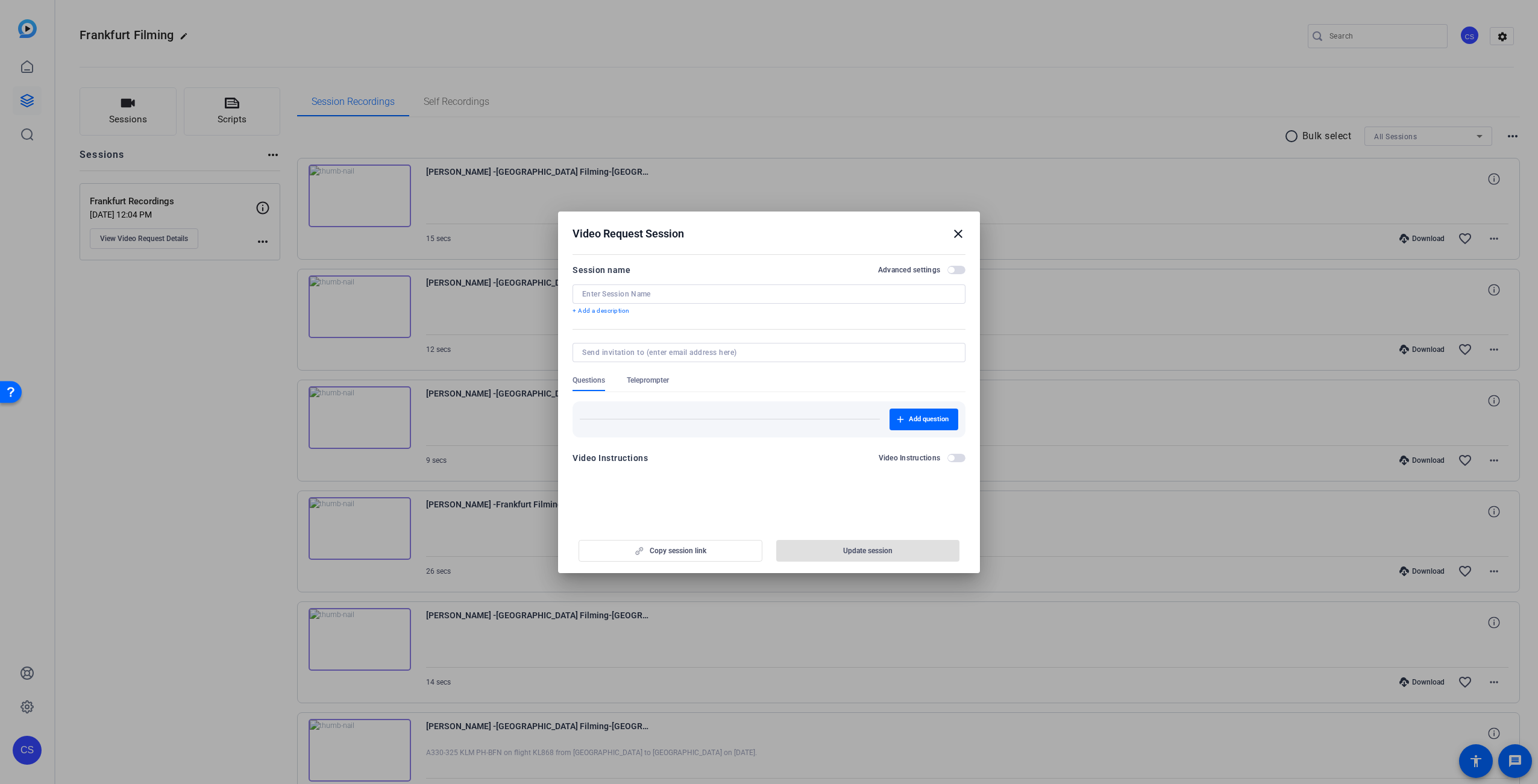
type input "Frankfurt Recordings"
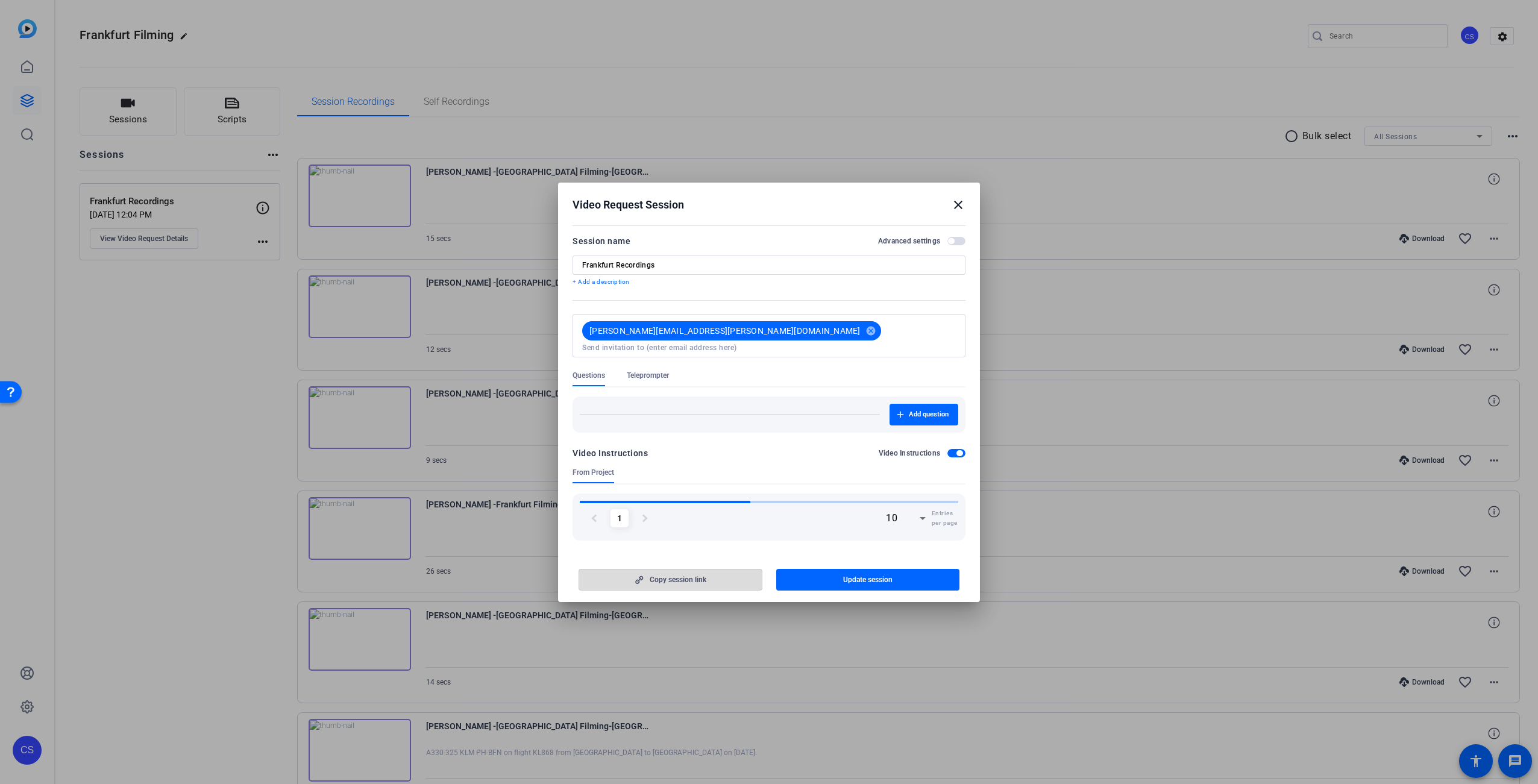
click at [694, 575] on span "Copy session link" at bounding box center [678, 580] width 57 height 10
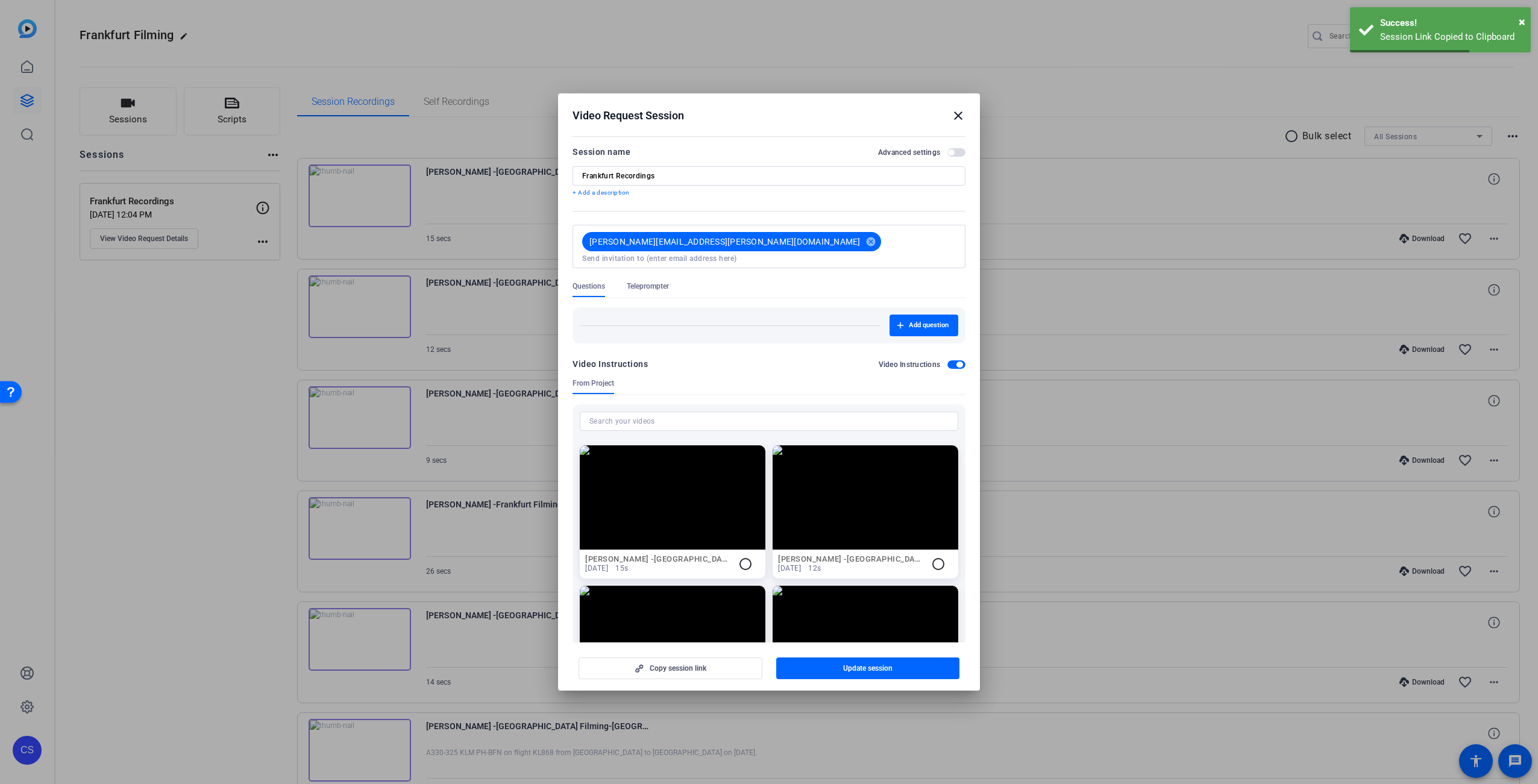
click at [959, 120] on mat-icon "close" at bounding box center [958, 115] width 15 height 15
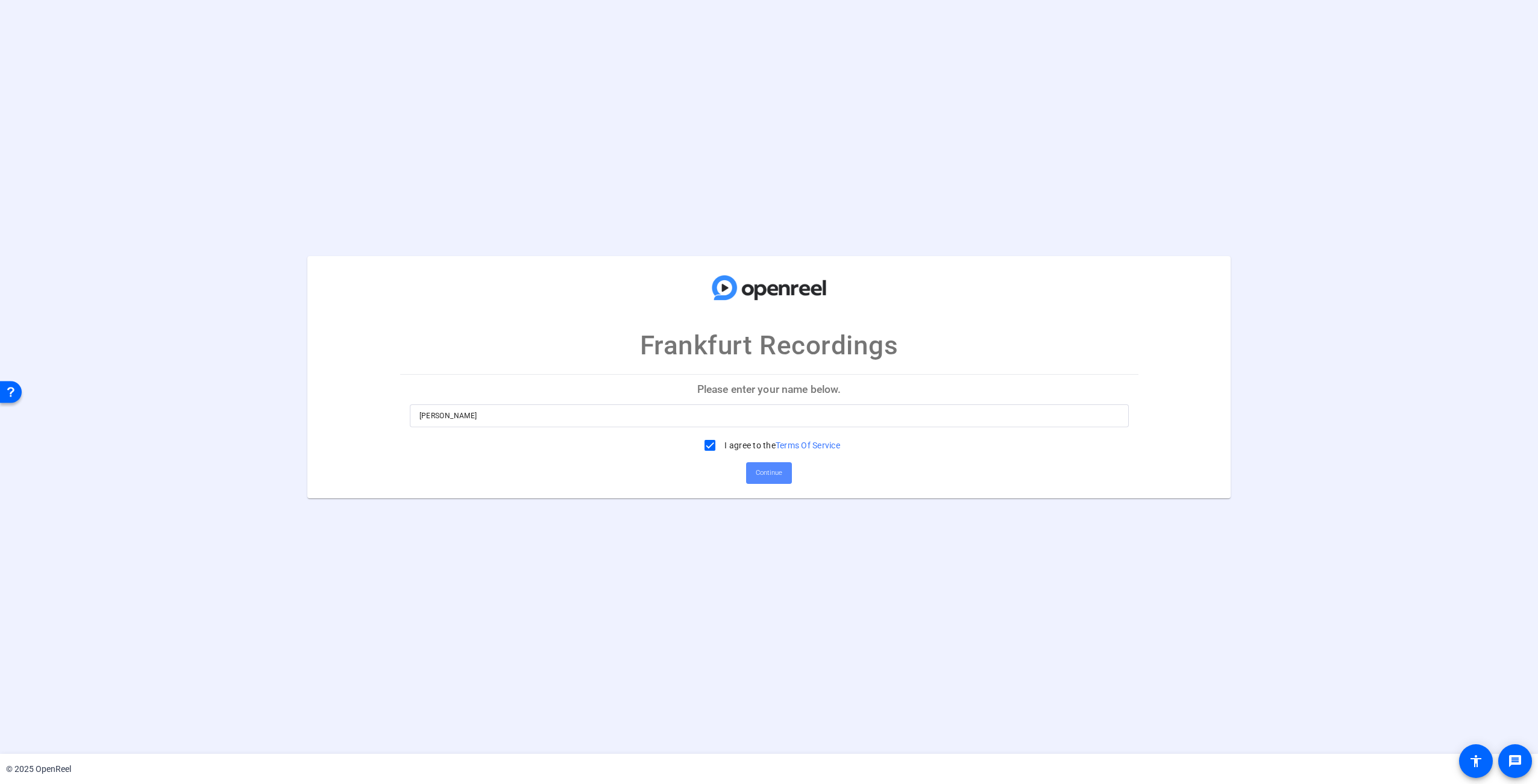
click at [776, 472] on span "Continue" at bounding box center [769, 473] width 27 height 18
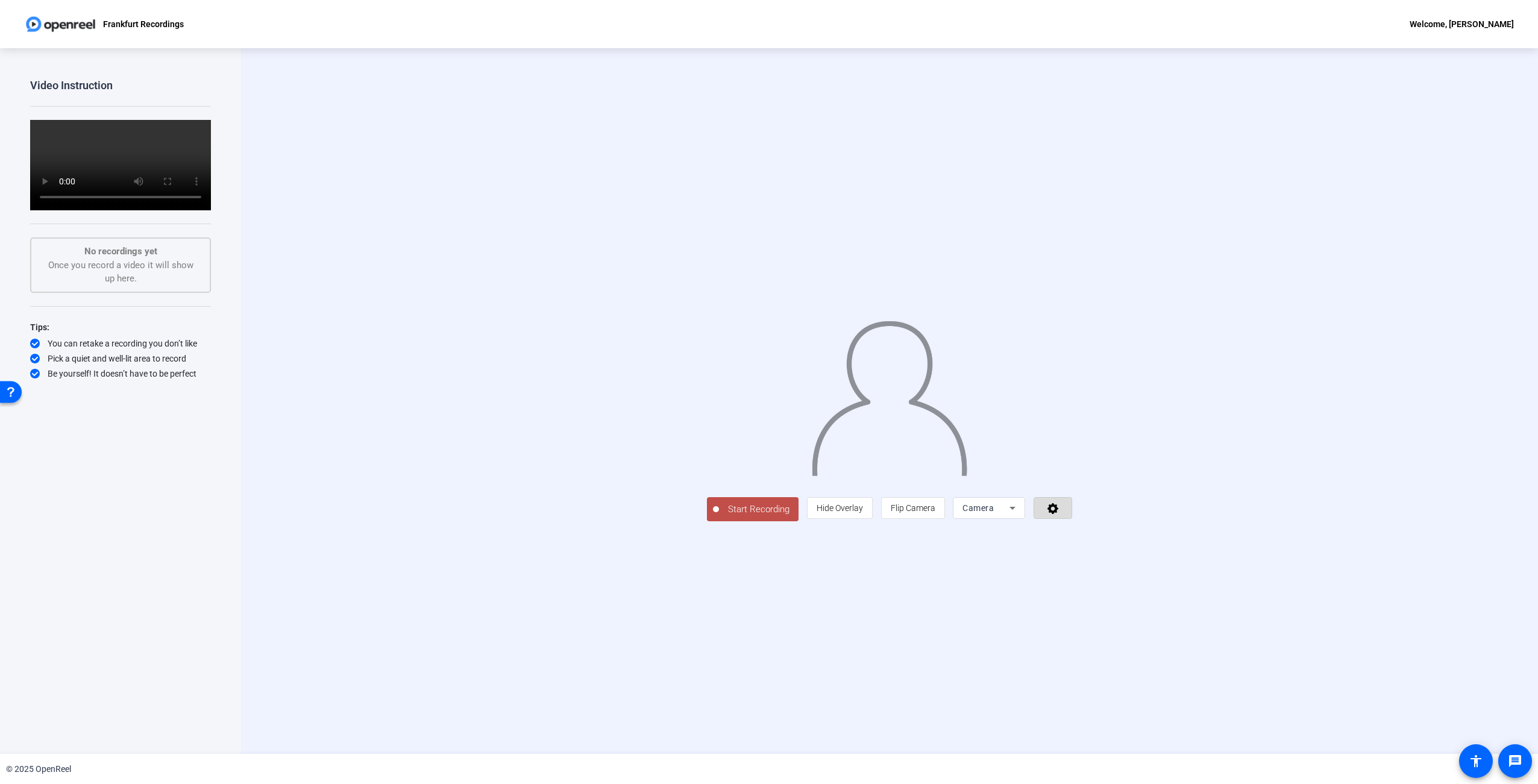
click at [1071, 522] on span at bounding box center [1052, 507] width 37 height 28
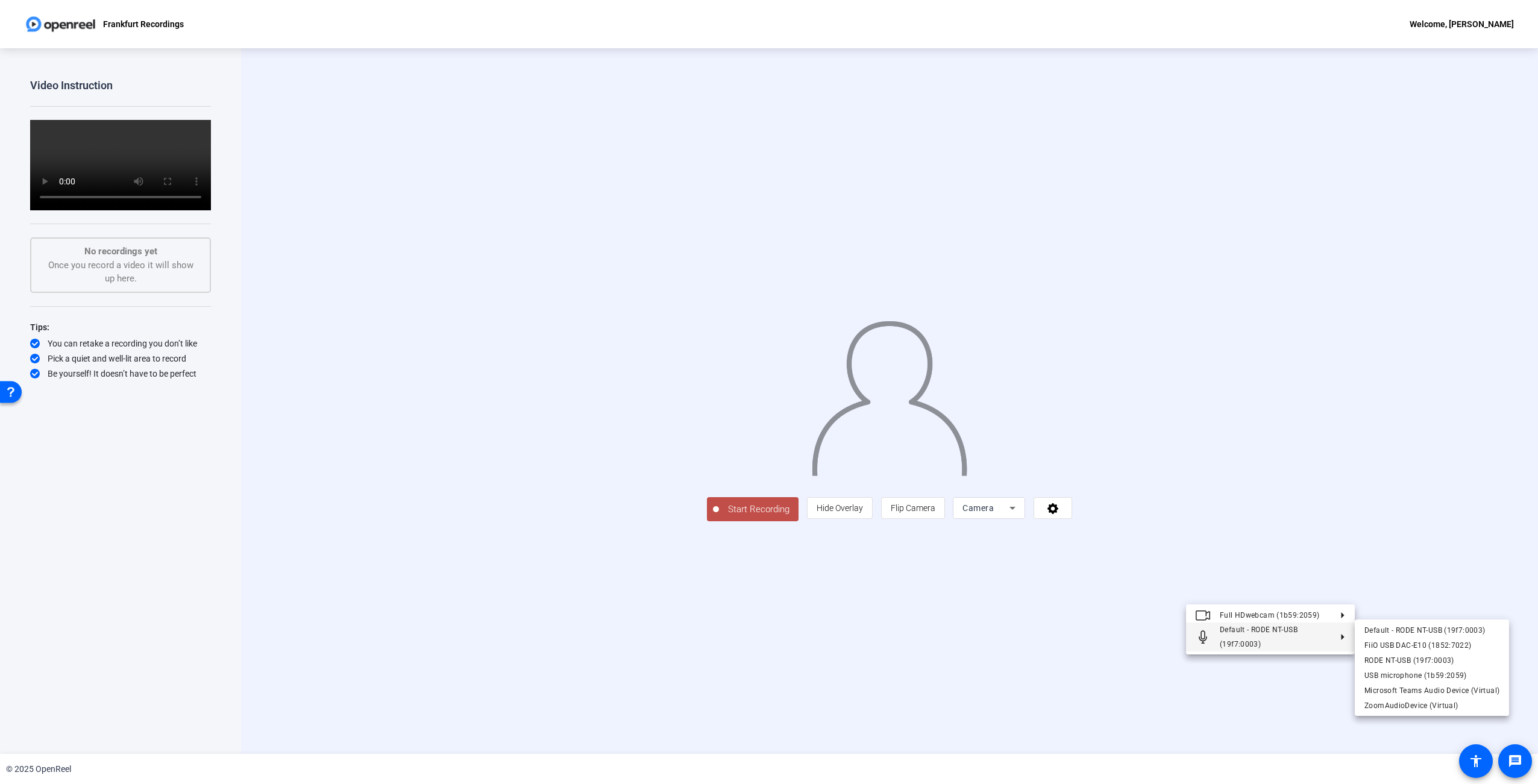
click at [999, 683] on div at bounding box center [769, 392] width 1538 height 784
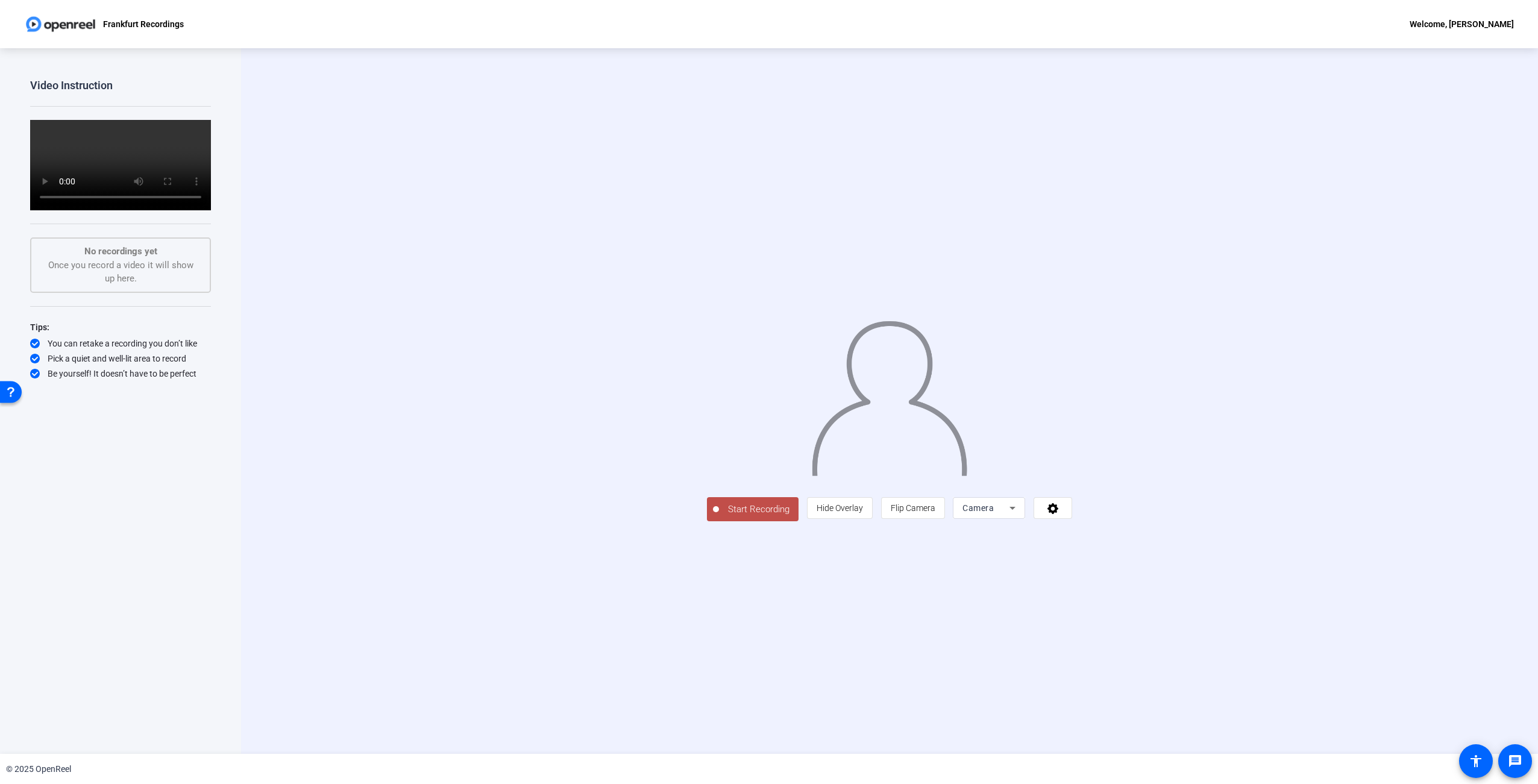
click at [367, 461] on div "Start Recording person Hide Overlay flip Flip Camera Camera" at bounding box center [888, 401] width 1102 height 241
